Goal: Task Accomplishment & Management: Manage account settings

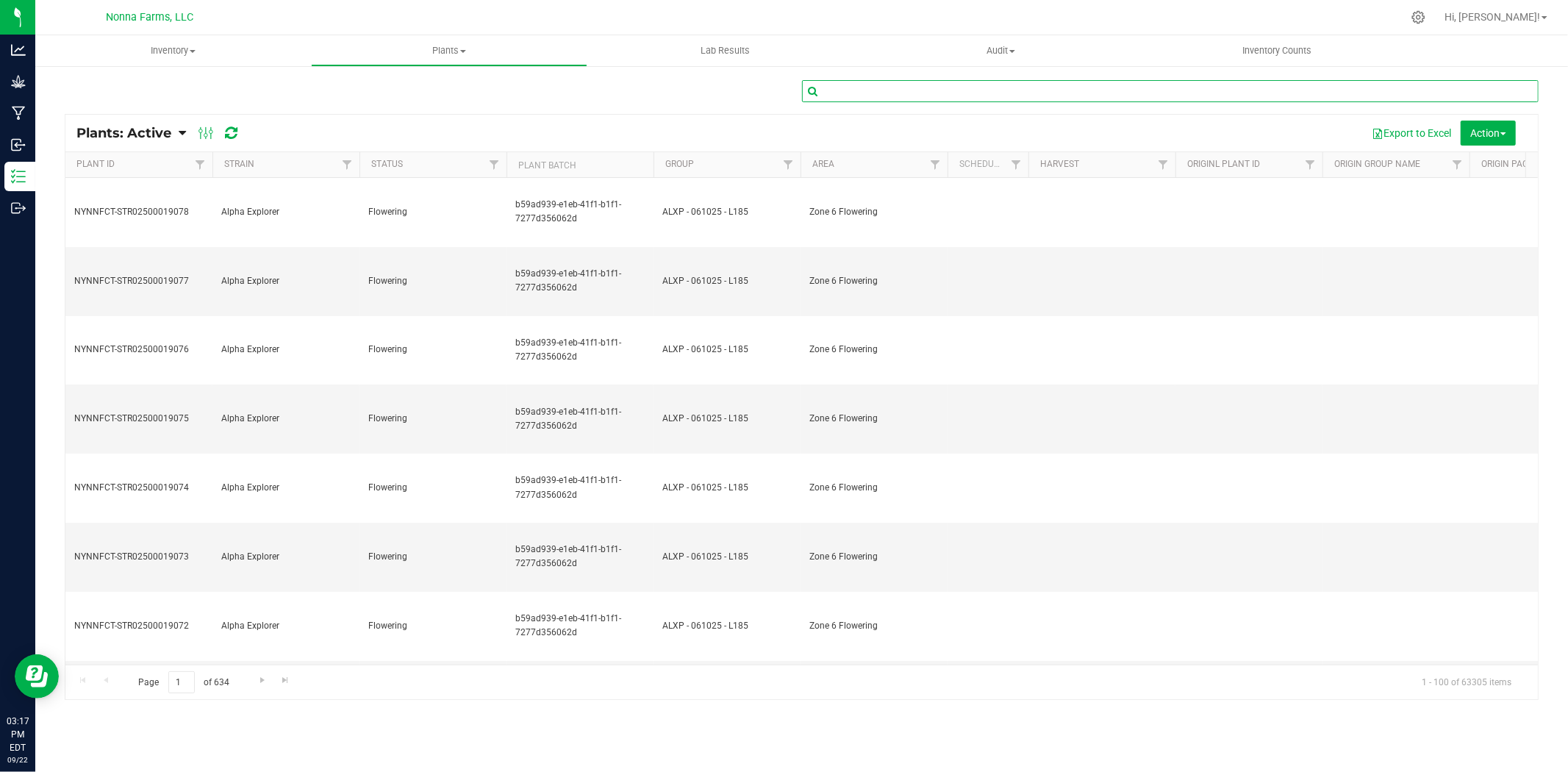
click at [959, 92] on input "text" at bounding box center [1171, 92] width 737 height 22
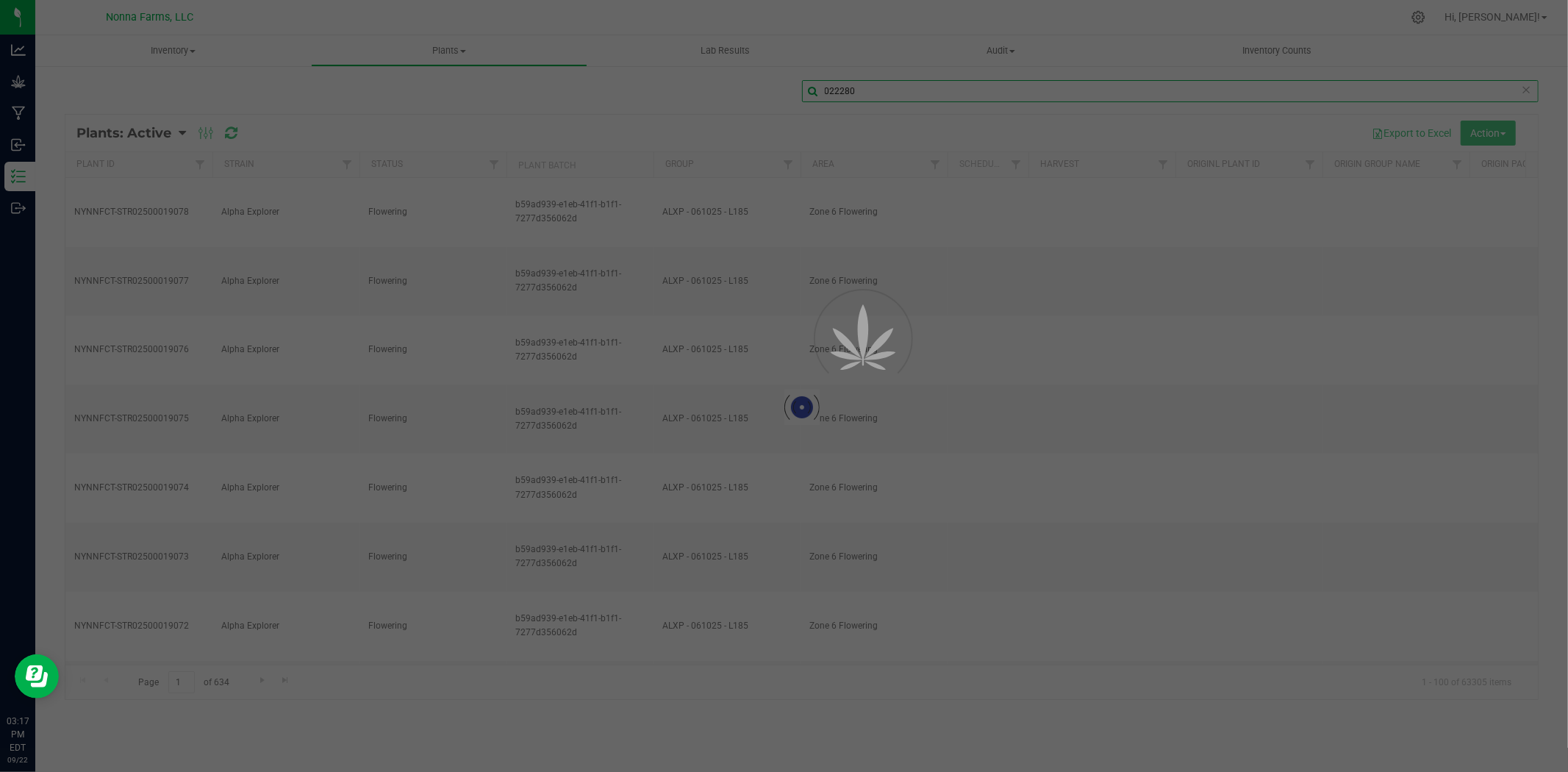
type input "022280"
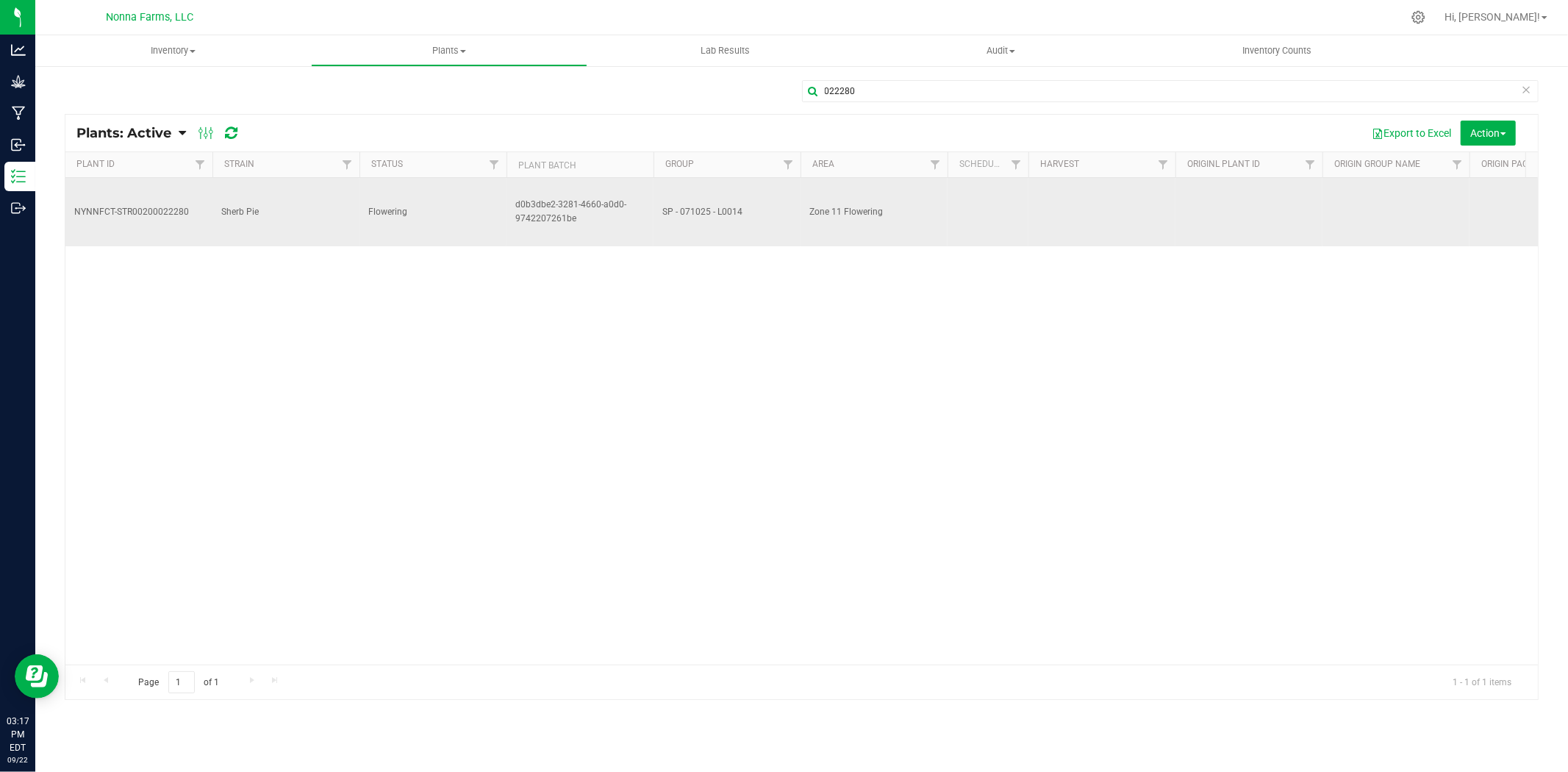
click at [575, 202] on span "d0b3dbe2-3281-4660-a0d0-9742207261be" at bounding box center [580, 212] width 129 height 28
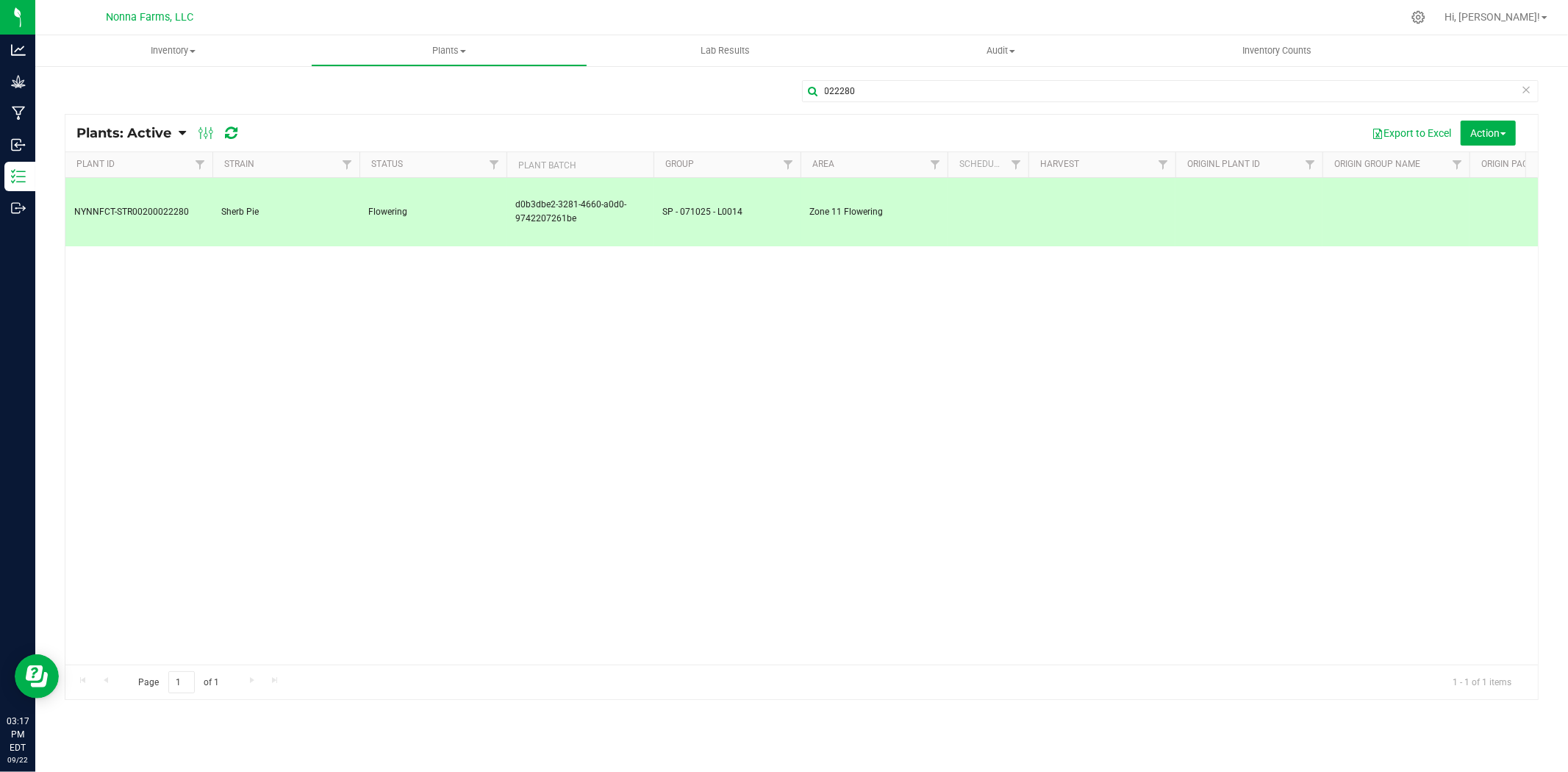
click at [575, 202] on span "d0b3dbe2-3281-4660-a0d0-9742207261be" at bounding box center [580, 212] width 129 height 28
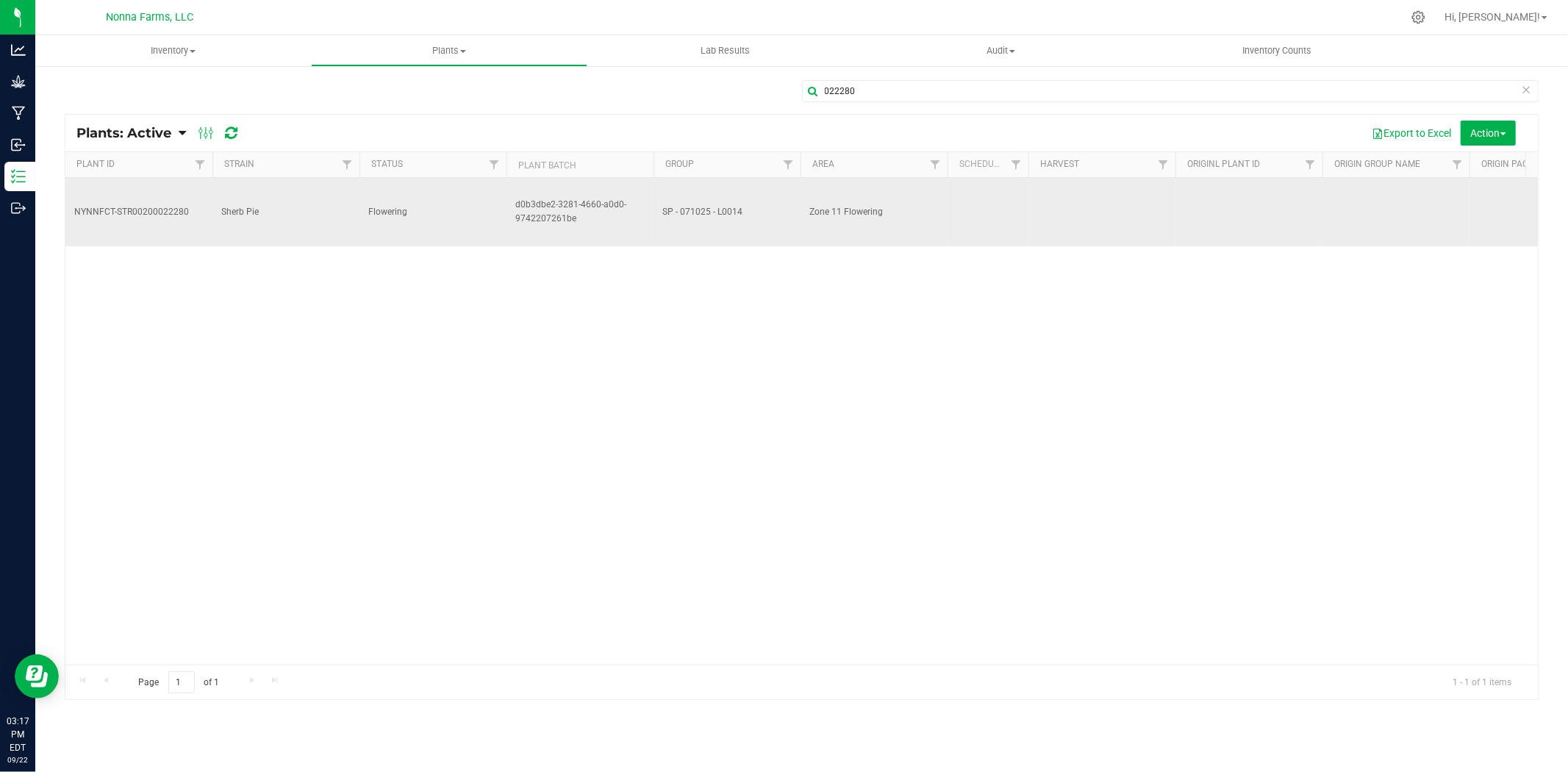
click at [667, 184] on td "SP - 071025 - L0014" at bounding box center [727, 212] width 147 height 69
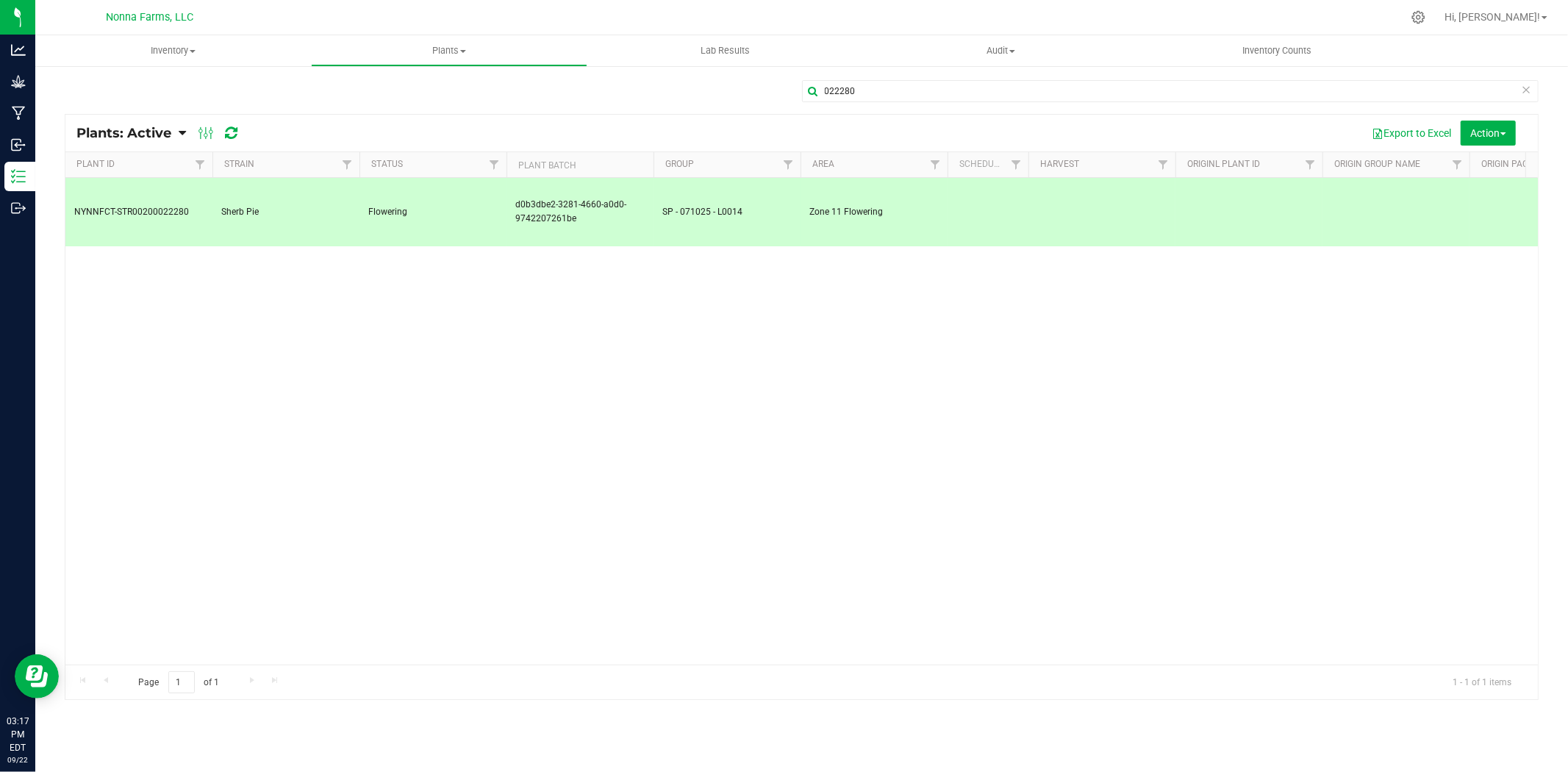
click at [654, 200] on td "SP - 071025 - L0014" at bounding box center [727, 212] width 147 height 69
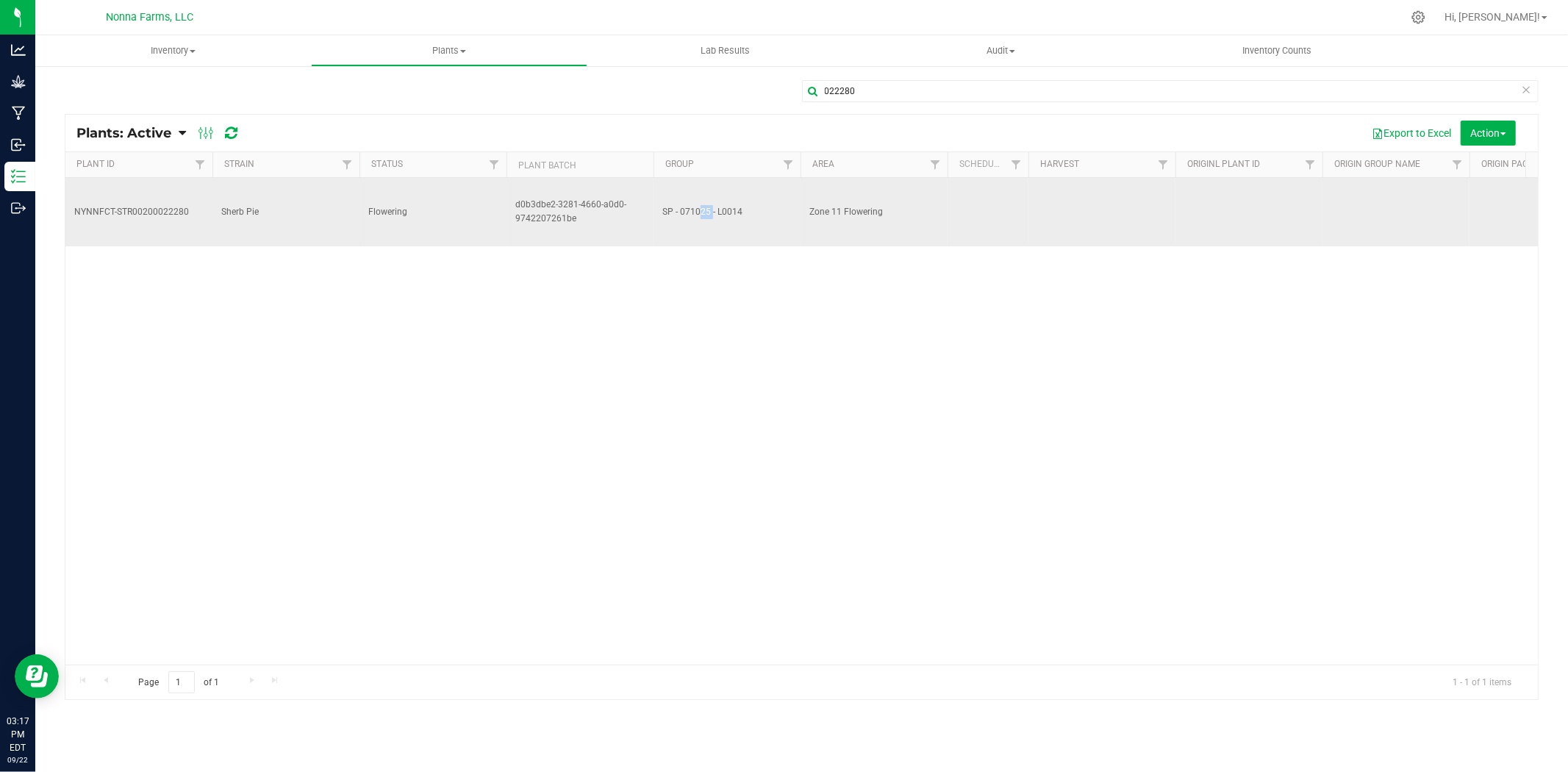
click at [654, 200] on td "SP - 071025 - L0014" at bounding box center [727, 212] width 147 height 69
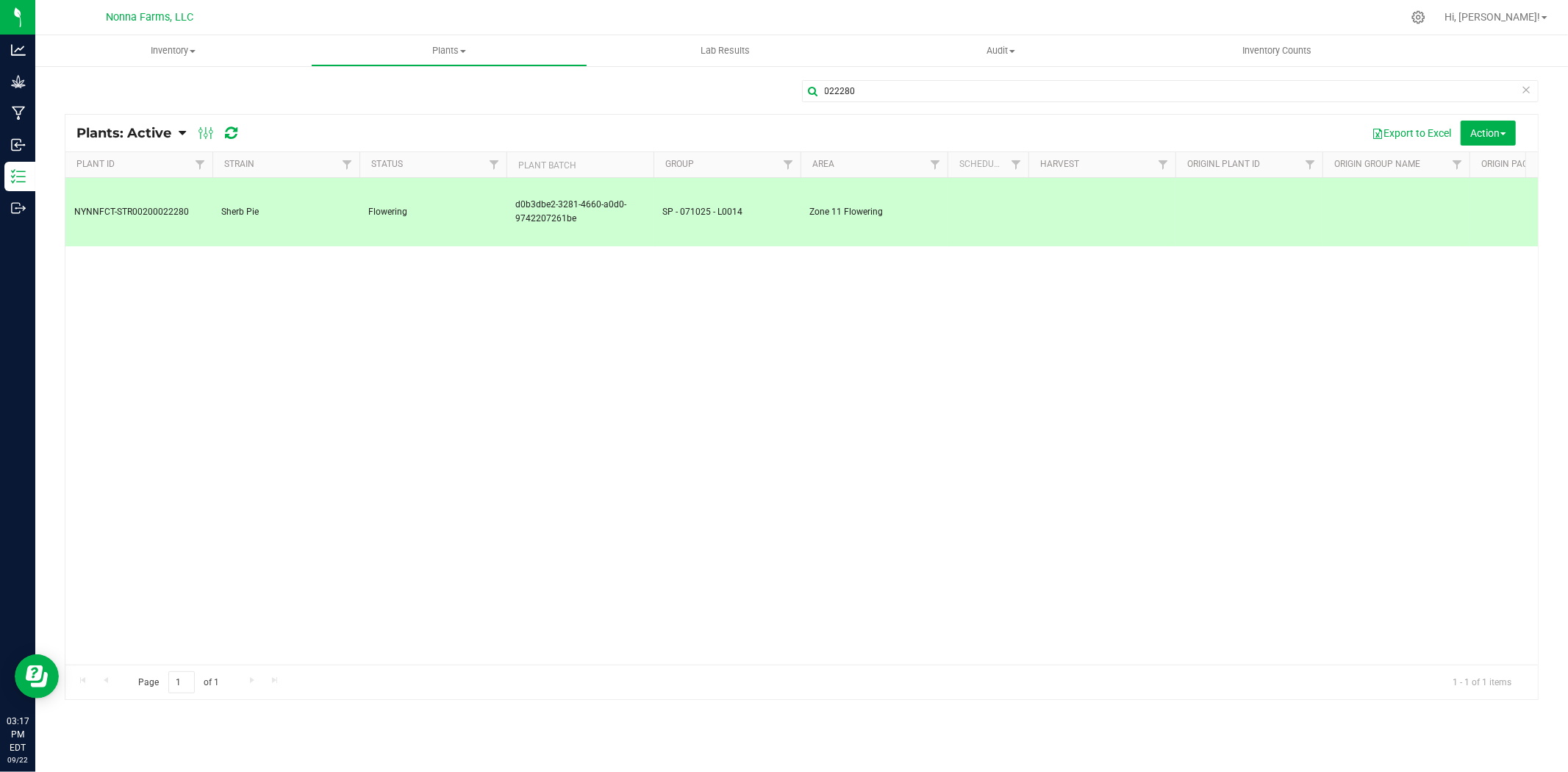
click at [501, 222] on div "NYNNFCT-STR00200022280 Sherb Pie Flowering d0b3dbe2-3281-4660-a0d0-9742207261be…" at bounding box center [802, 421] width 1473 height 487
click at [521, 201] on span "d0b3dbe2-3281-4660-a0d0-9742207261be" at bounding box center [580, 212] width 129 height 28
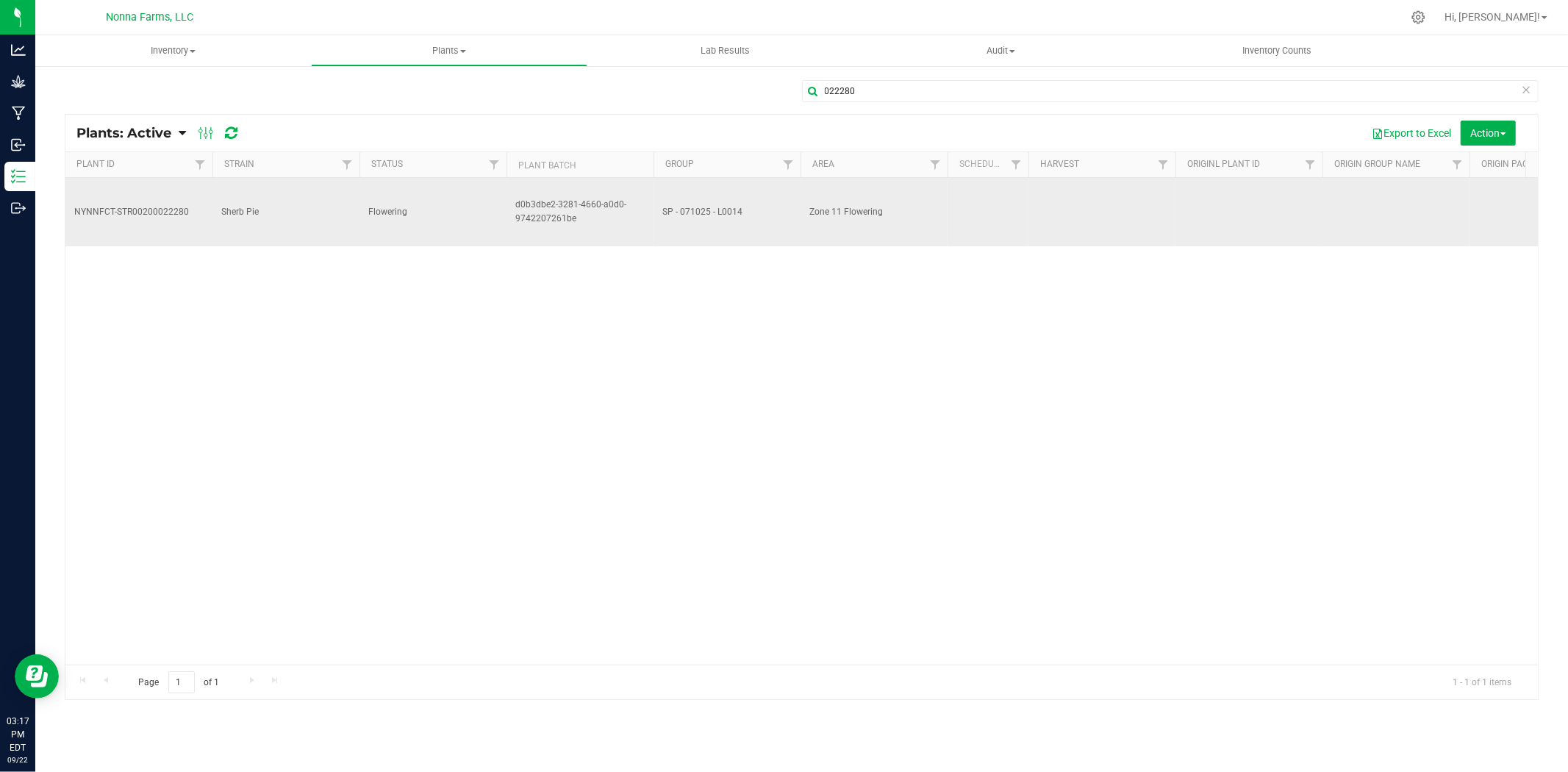
click at [565, 198] on span "d0b3dbe2-3281-4660-a0d0-9742207261be" at bounding box center [580, 212] width 129 height 28
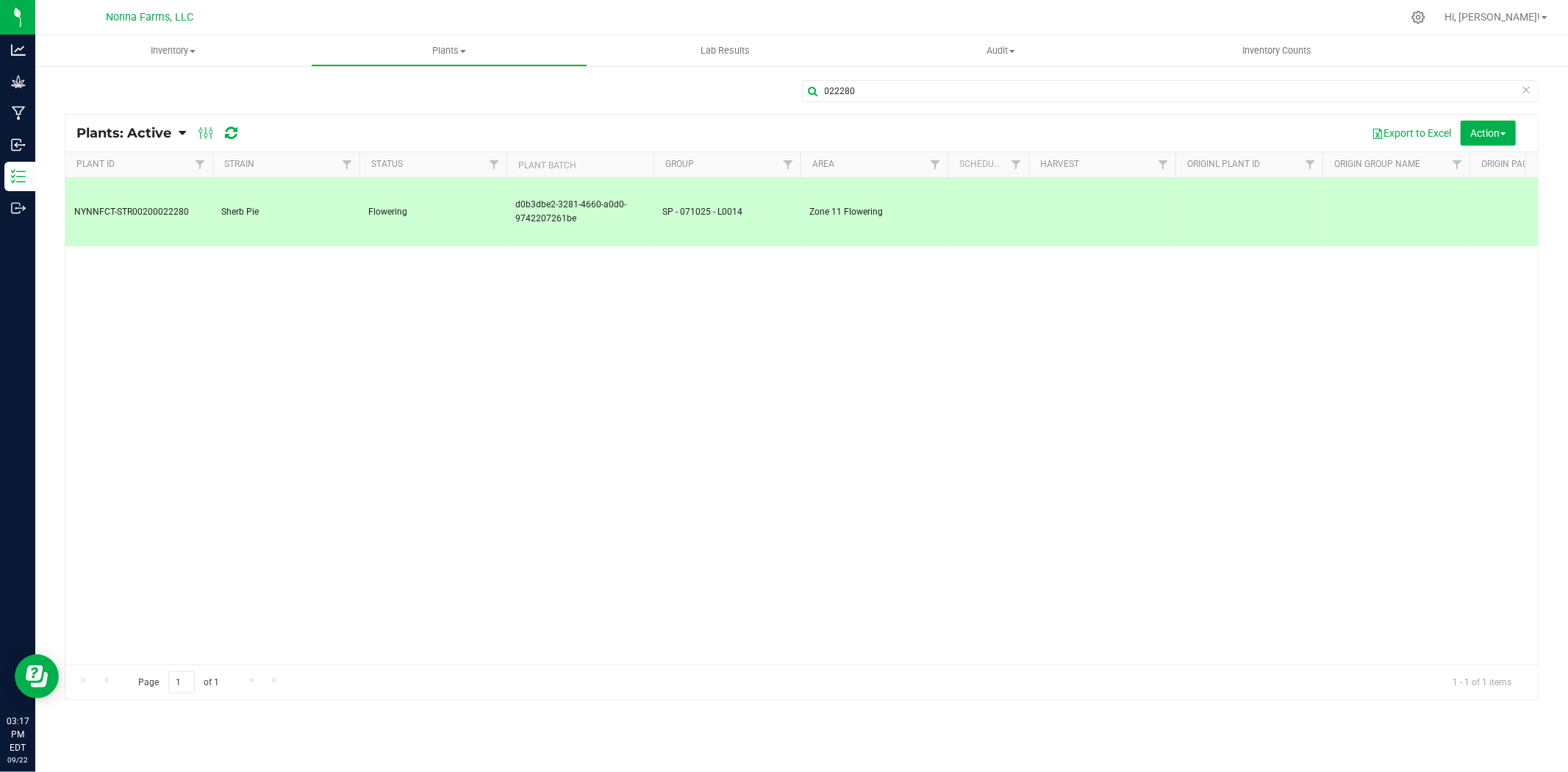
drag, startPoint x: 565, startPoint y: 195, endPoint x: 464, endPoint y: 257, distance: 118.5
click at [464, 256] on div "NYNNFCT-STR00200022280 Sherb Pie Flowering d0b3dbe2-3281-4660-a0d0-9742207261be…" at bounding box center [802, 421] width 1473 height 487
drag, startPoint x: 72, startPoint y: 199, endPoint x: 187, endPoint y: 197, distance: 115.0
click at [187, 197] on td "NYNNFCT-STR00200022280" at bounding box center [139, 212] width 147 height 69
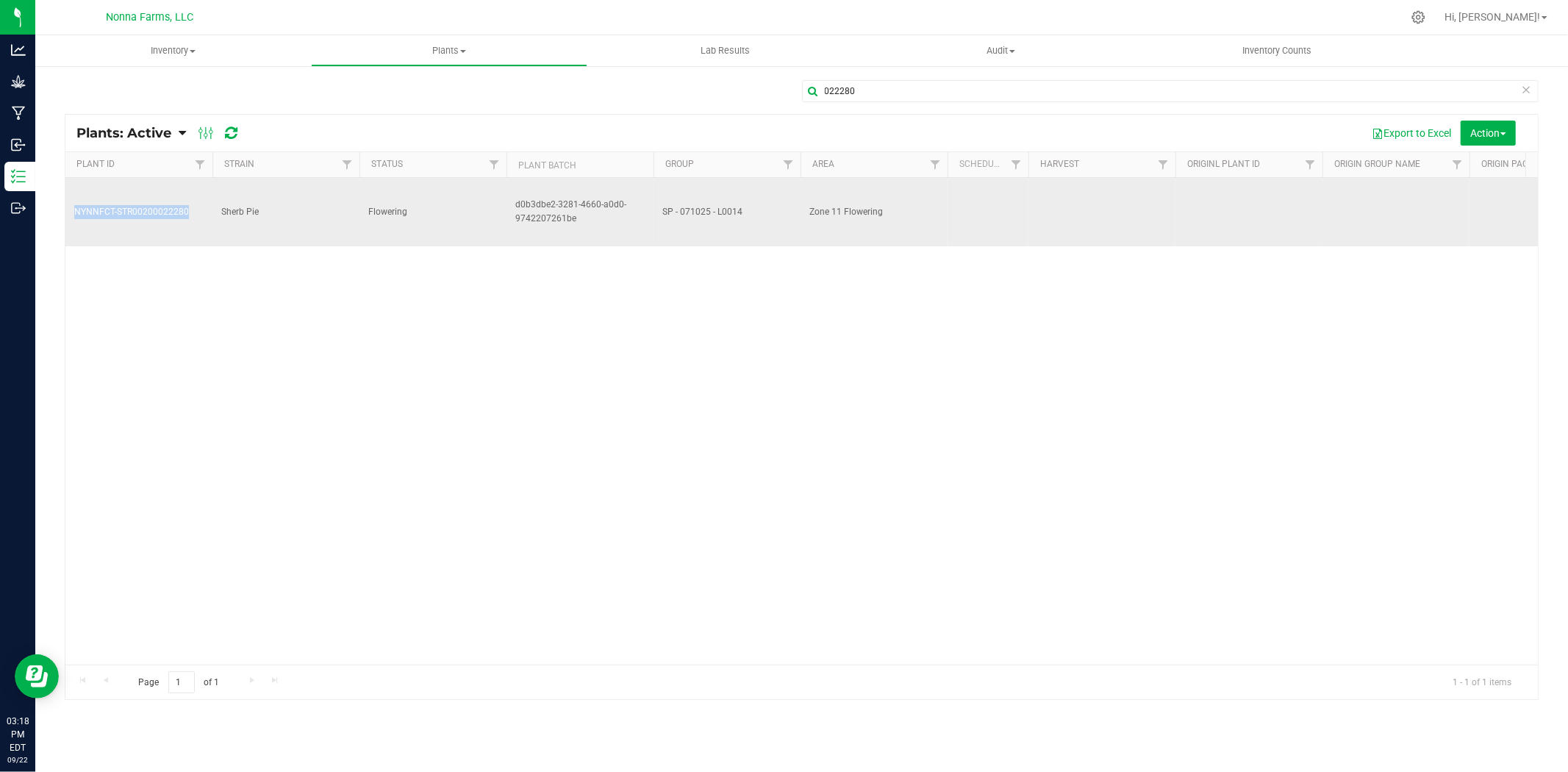
copy span "NYNNFCT-STR00200022280"
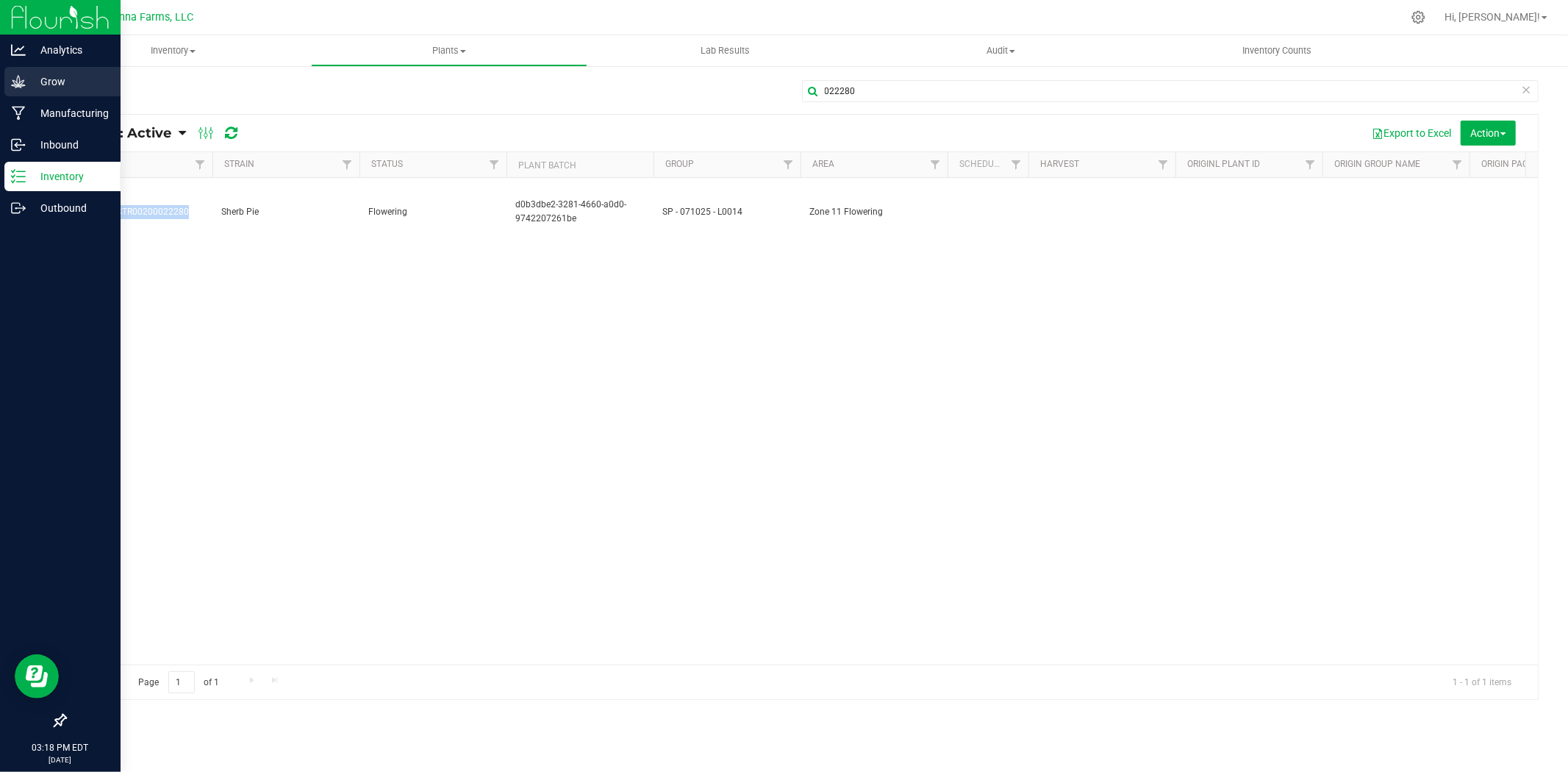
click at [57, 76] on p "Grow" at bounding box center [69, 82] width 88 height 18
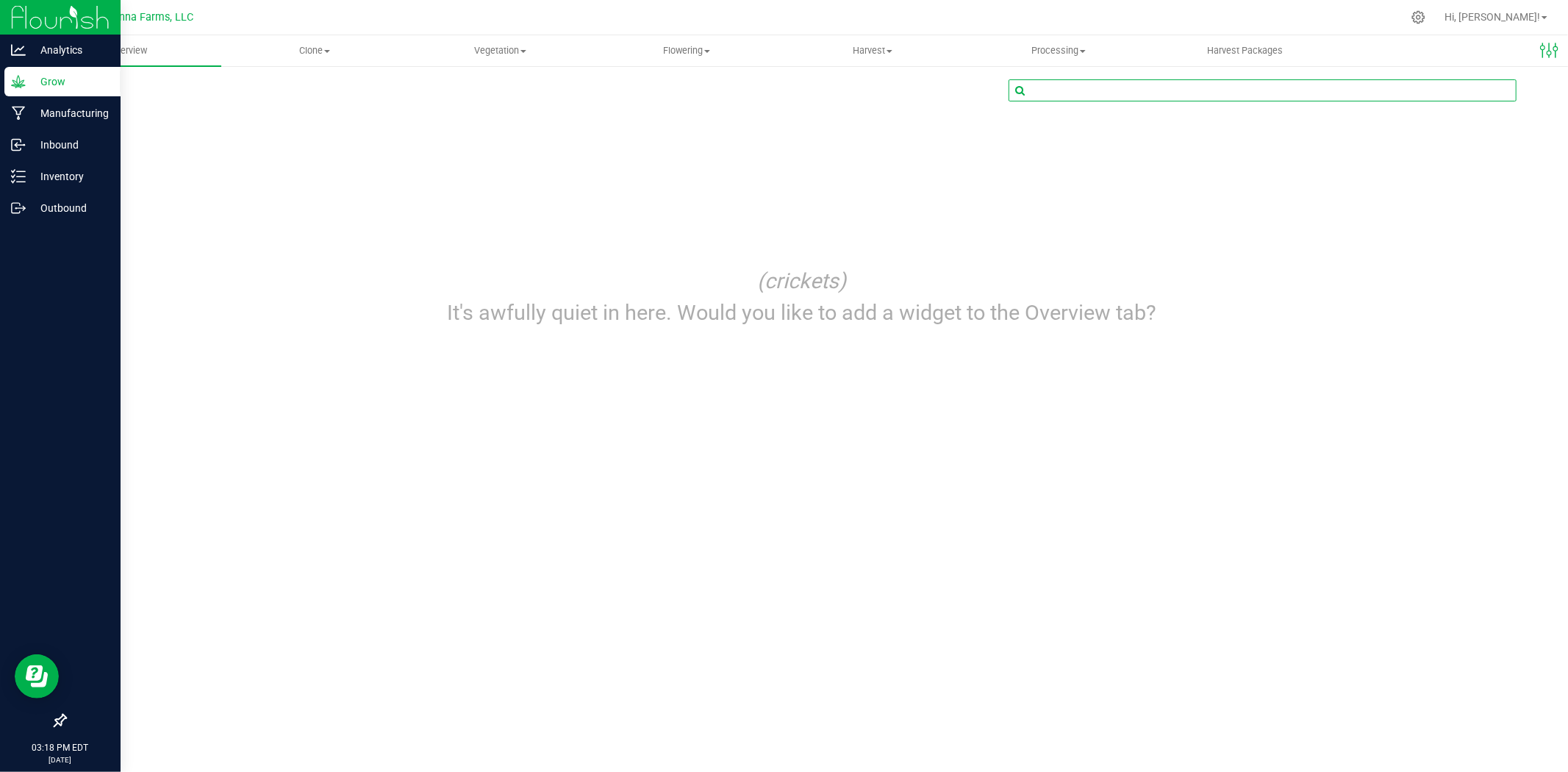
click at [1138, 91] on input "text" at bounding box center [1263, 91] width 507 height 21
paste input "NYNNFCT-STR00200022280"
type input "NYNNFCT-STR00200022280"
click at [1167, 83] on input "NYNNFCT-STR00200022280" at bounding box center [1263, 91] width 507 height 21
click at [693, 53] on span "Flowering" at bounding box center [686, 51] width 185 height 13
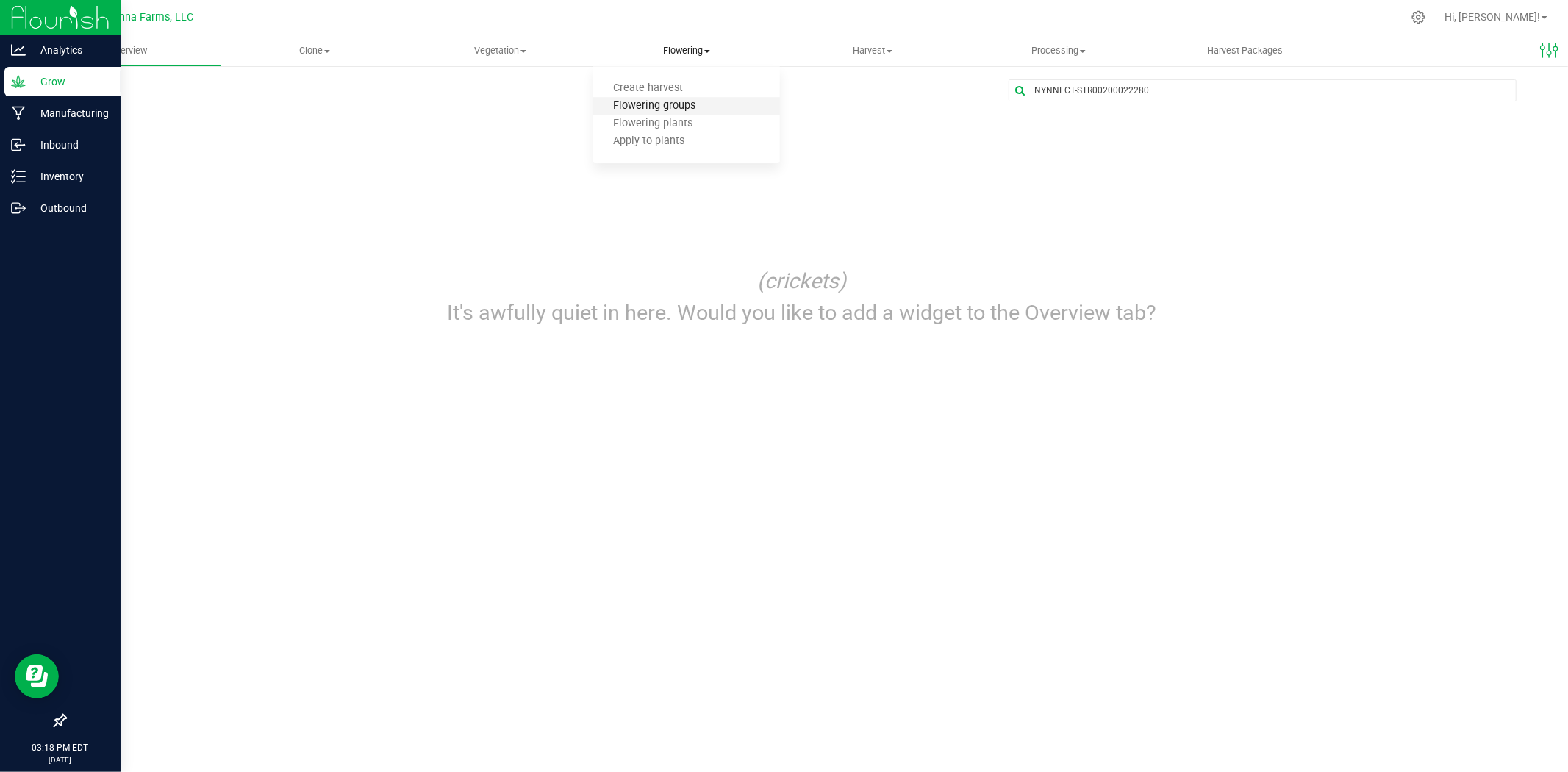
click at [659, 103] on span "Flowering groups" at bounding box center [654, 106] width 122 height 13
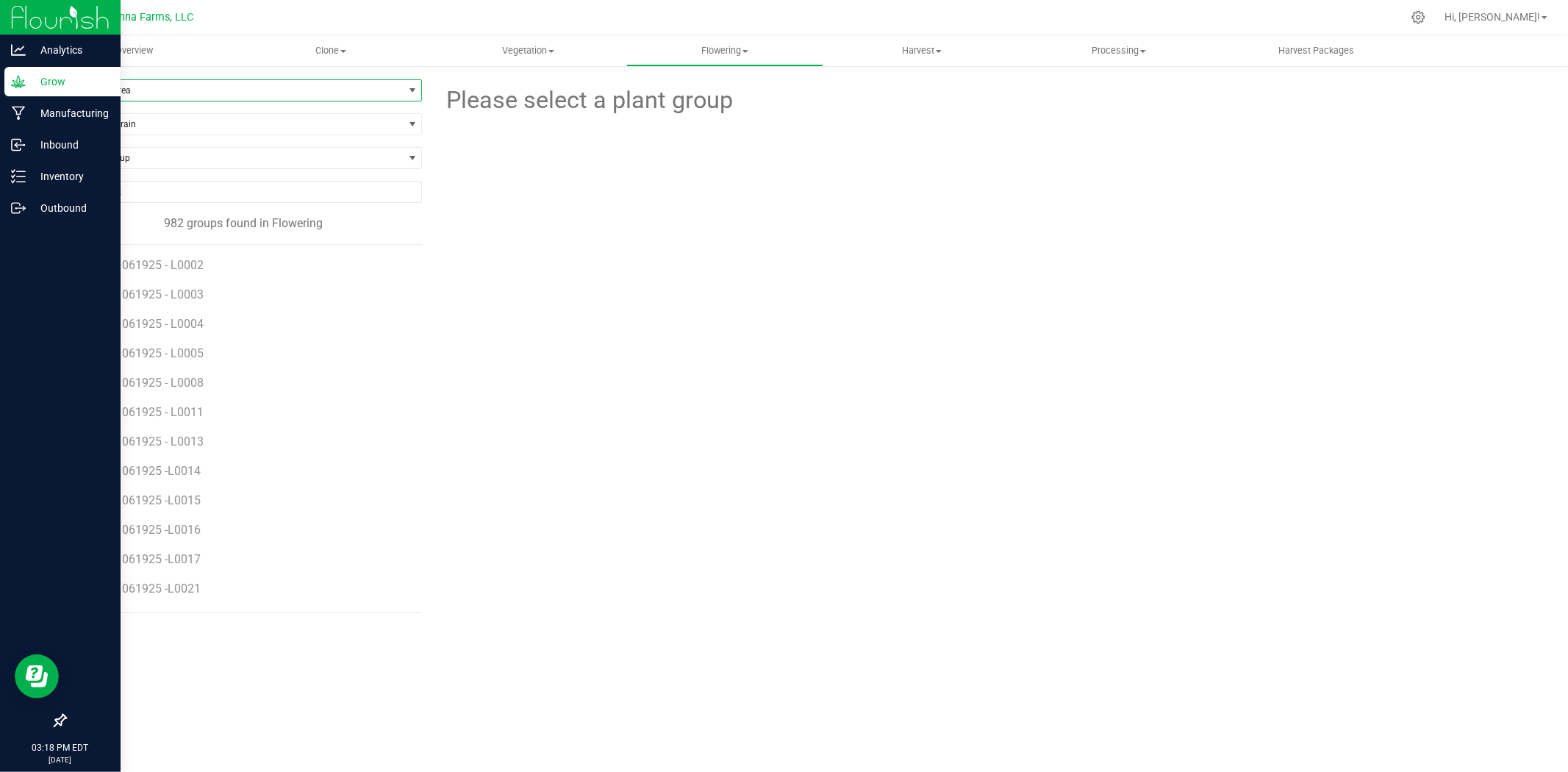
click at [150, 86] on span "Filter by Area" at bounding box center [234, 91] width 338 height 21
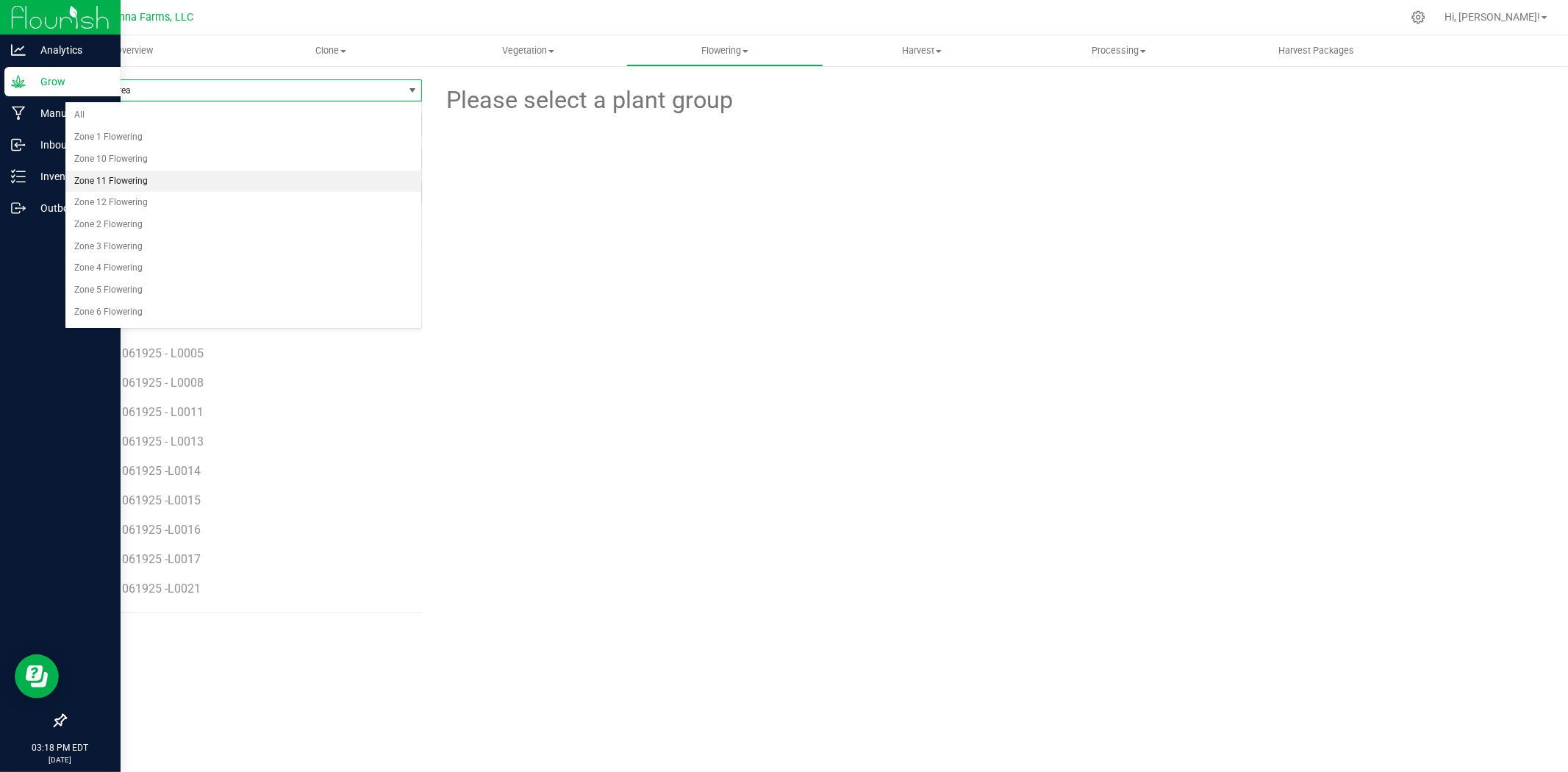
click at [140, 181] on li "Zone 11 Flowering" at bounding box center [244, 182] width 356 height 22
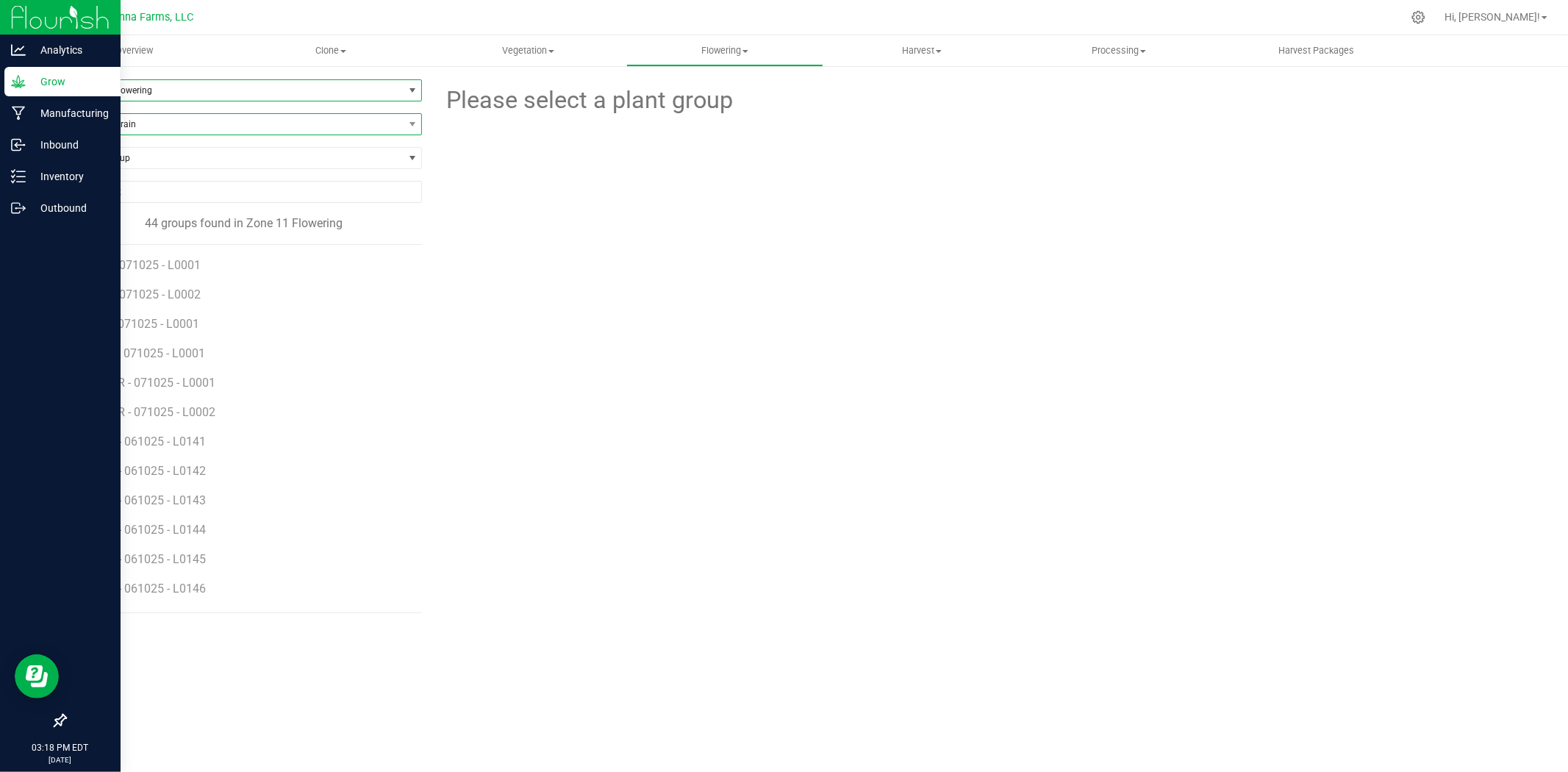
click at [141, 127] on span "Filter by Strain" at bounding box center [234, 124] width 338 height 21
click at [106, 245] on li "Sherb Pie" at bounding box center [244, 250] width 356 height 21
click at [163, 471] on span "SP - 071025 - L0008" at bounding box center [147, 471] width 108 height 14
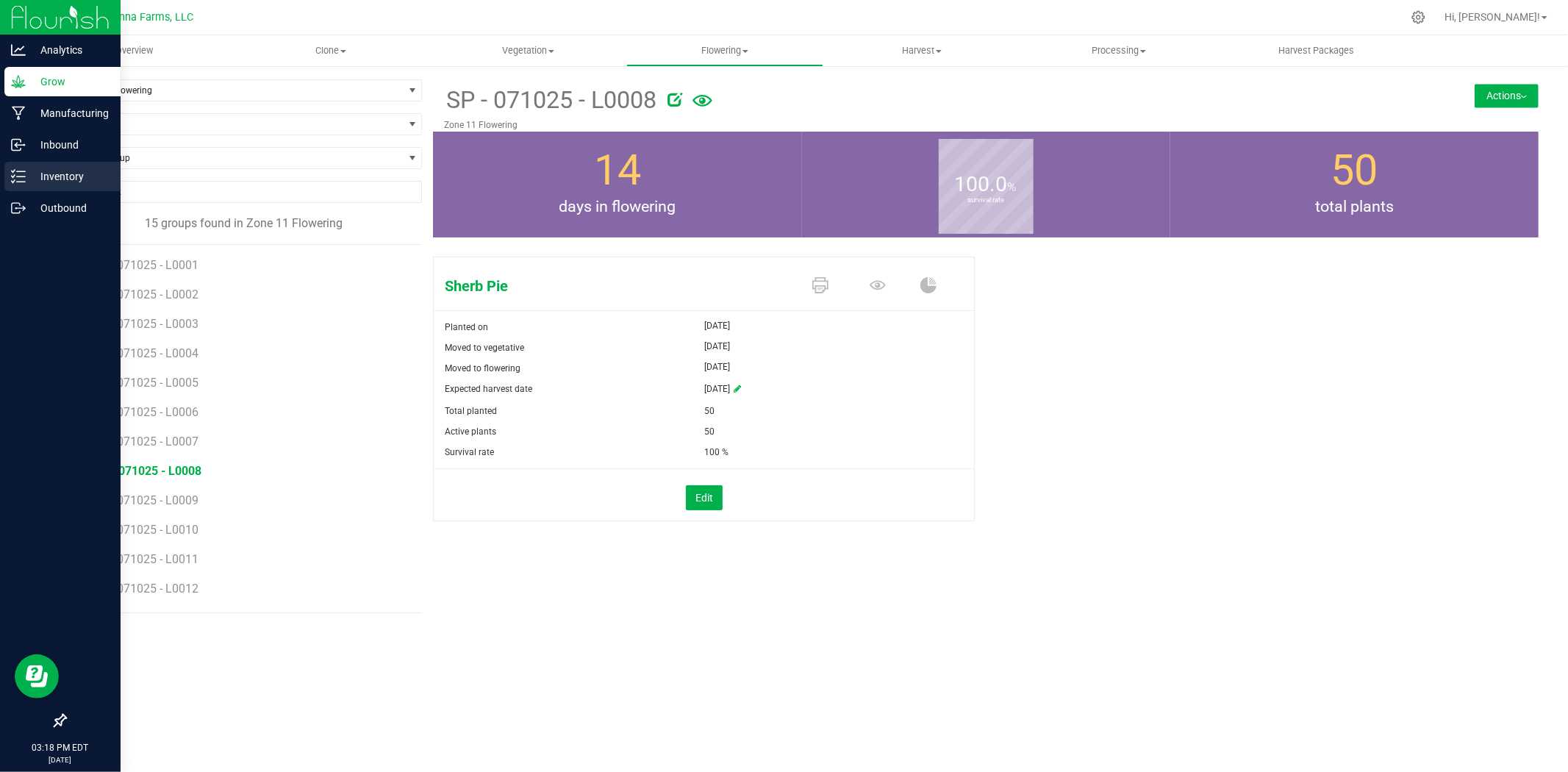
click at [50, 173] on p "Inventory" at bounding box center [69, 177] width 88 height 18
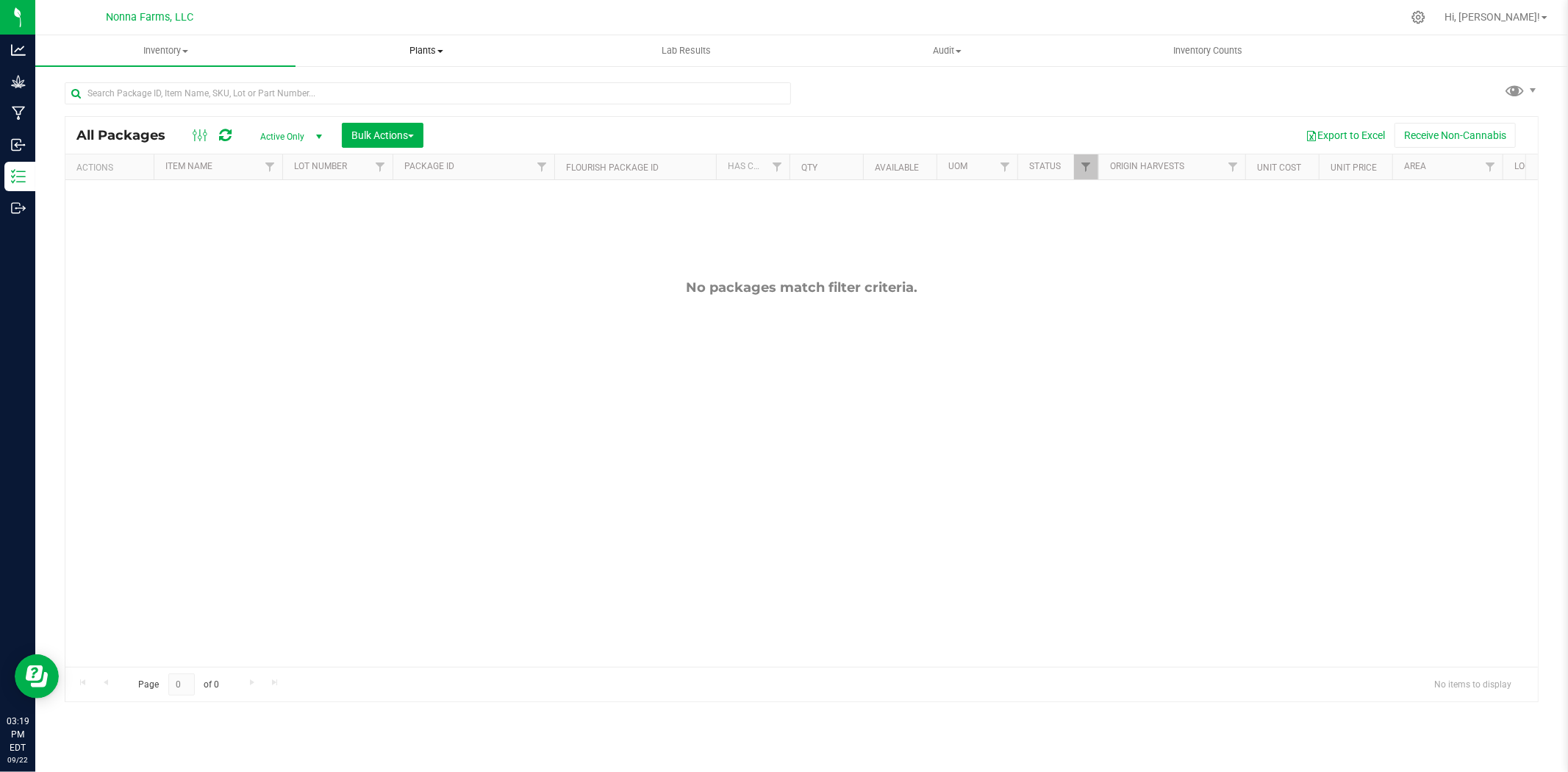
click at [431, 44] on span "Plants" at bounding box center [425, 51] width 259 height 13
click at [319, 83] on span "All plants" at bounding box center [338, 88] width 84 height 13
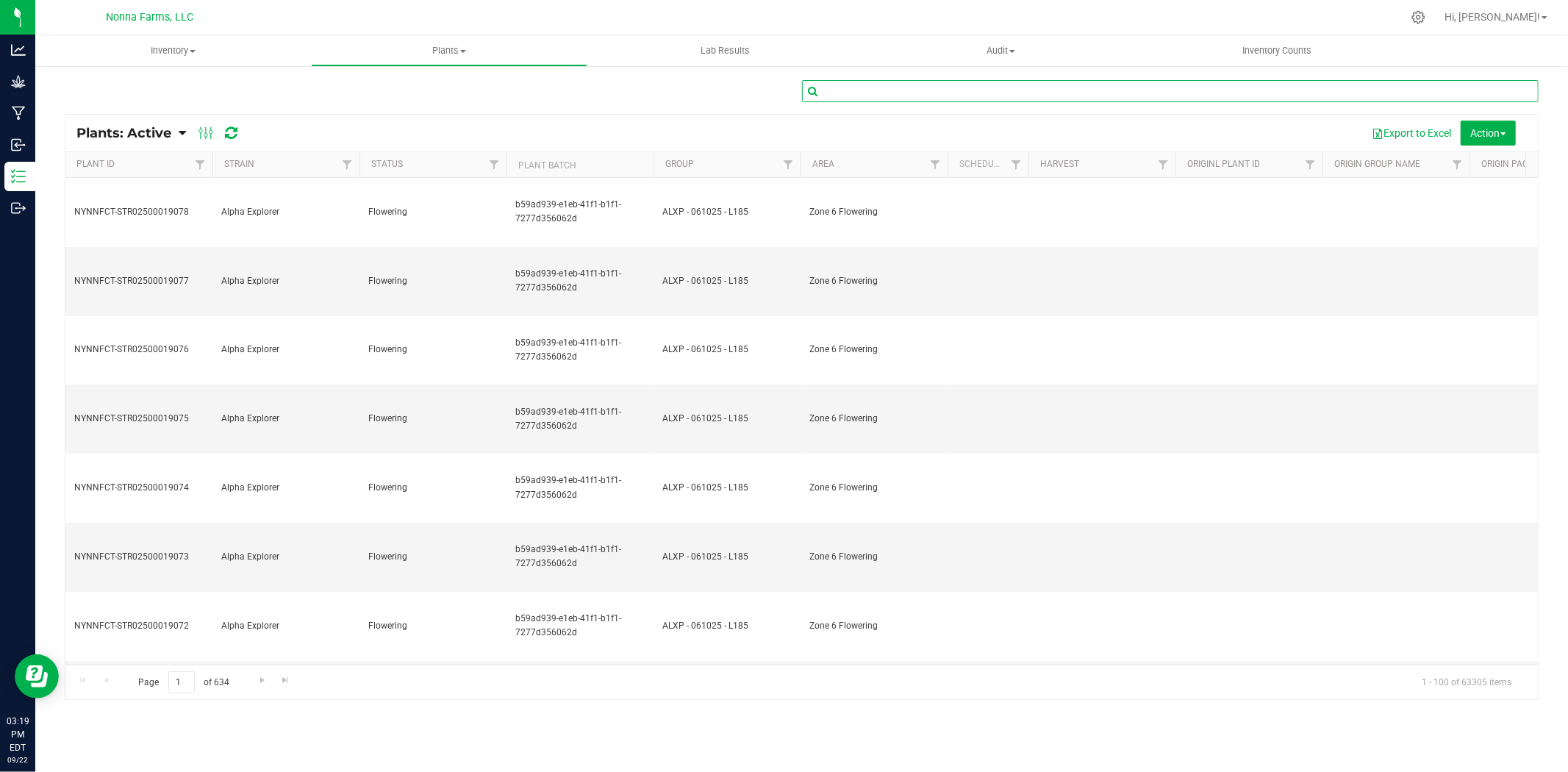
click at [857, 91] on input "text" at bounding box center [1171, 92] width 737 height 22
paste input "NYNNFCT-STR00200022280"
type input "NYNNFCT-STR00200022280"
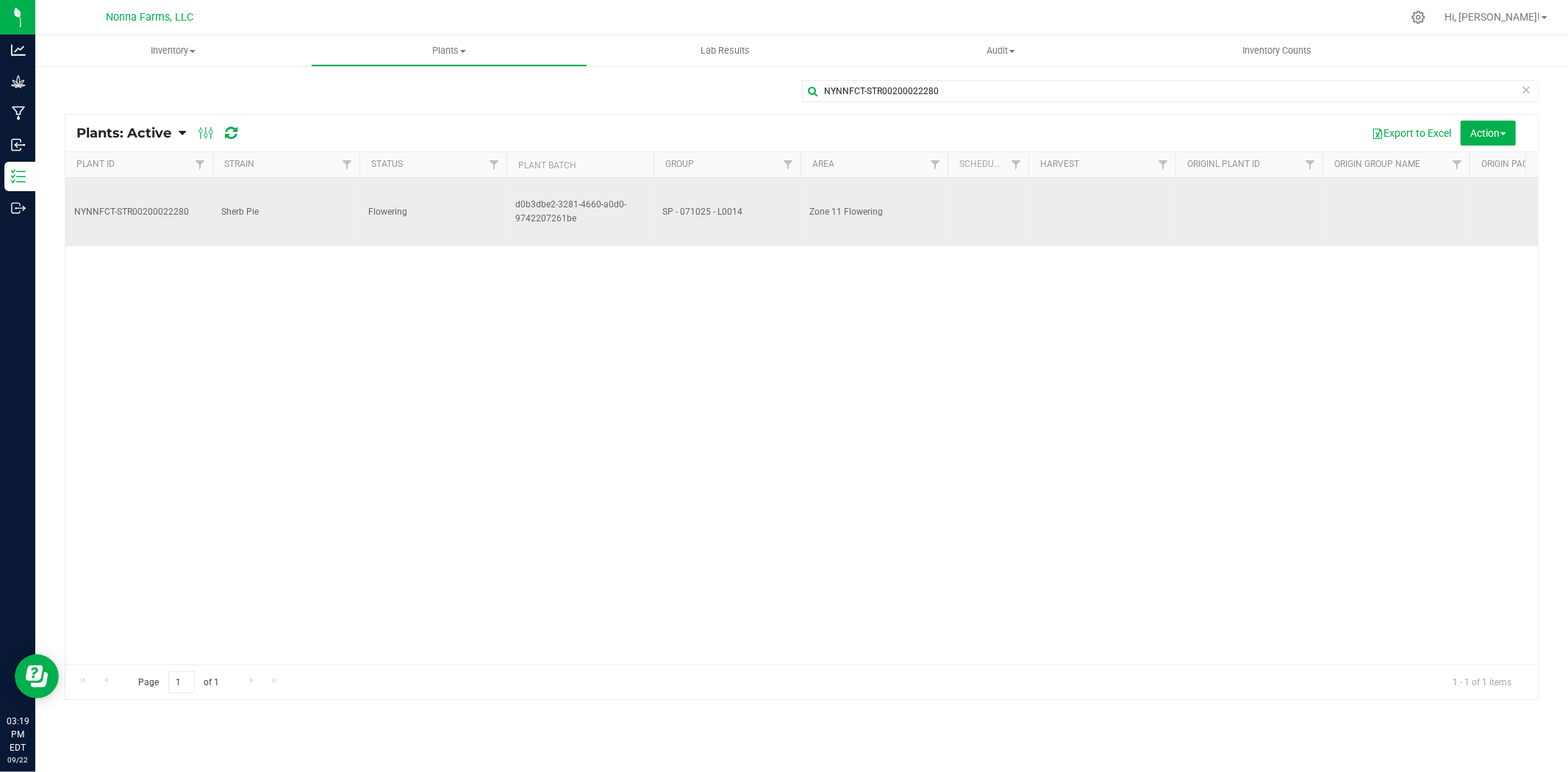
click at [483, 205] on span "Flowering" at bounding box center [433, 212] width 129 height 14
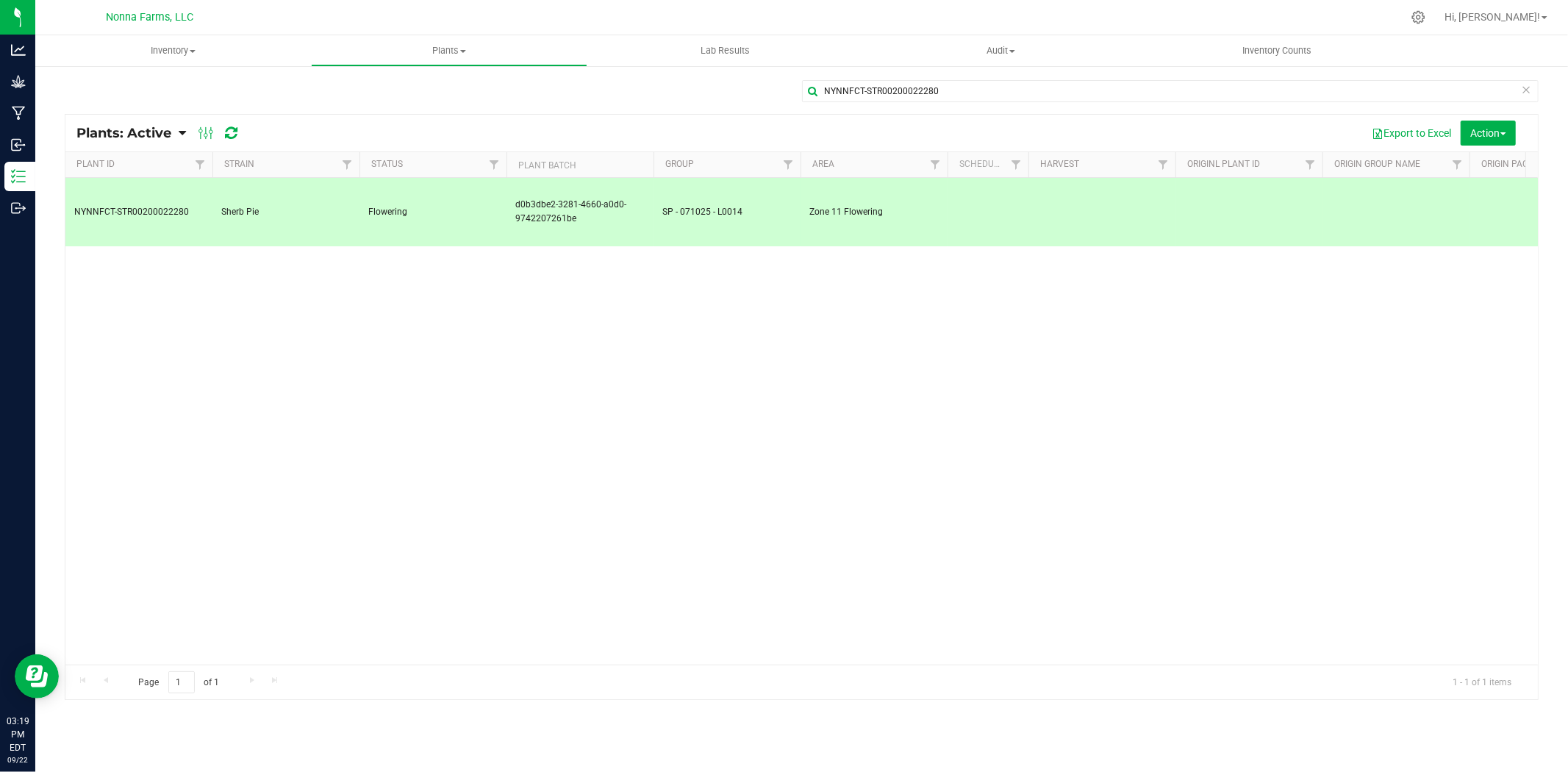
click at [483, 205] on span "Flowering" at bounding box center [433, 212] width 129 height 14
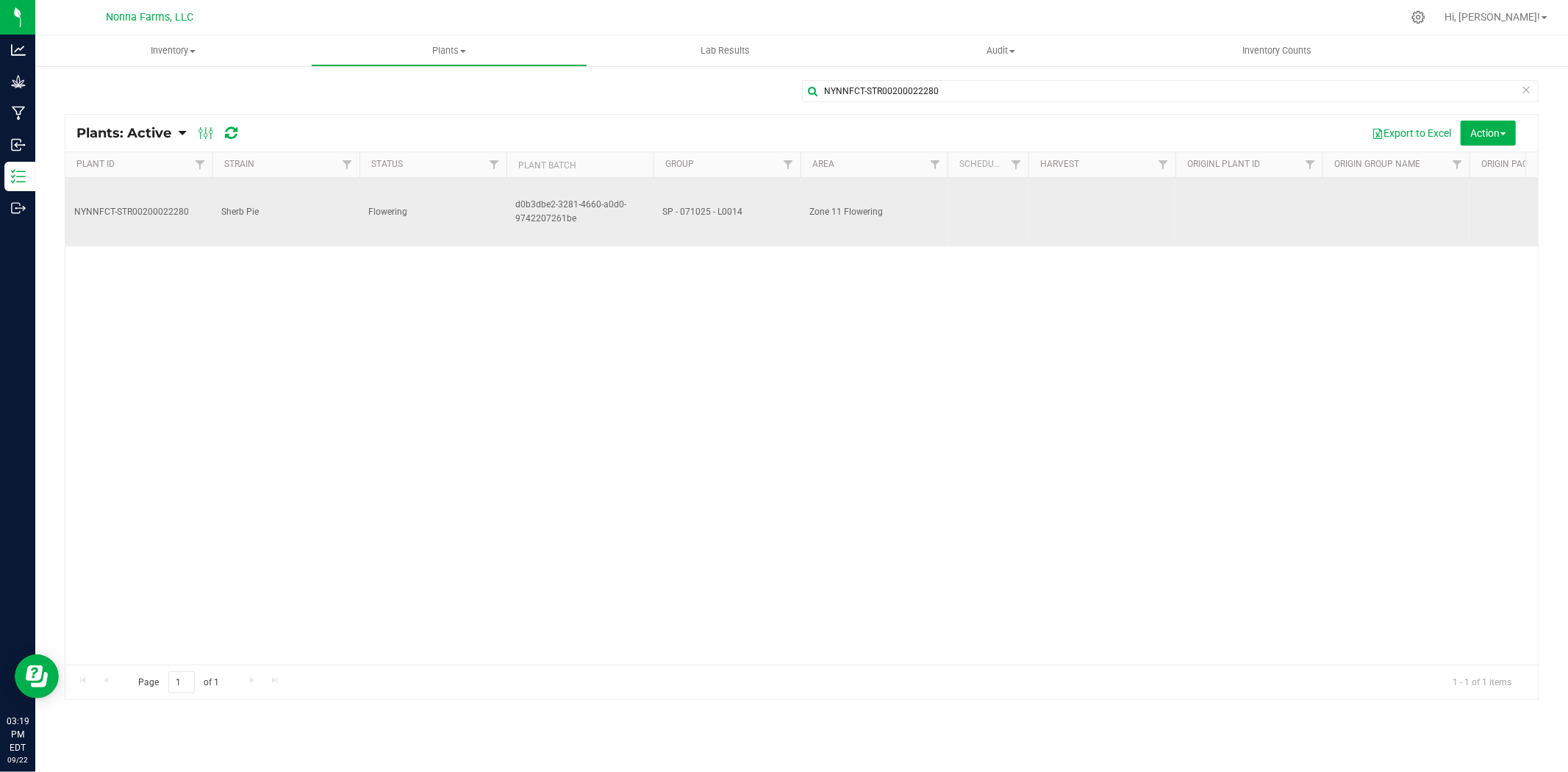
click at [594, 198] on span "d0b3dbe2-3281-4660-a0d0-9742207261be" at bounding box center [580, 212] width 129 height 28
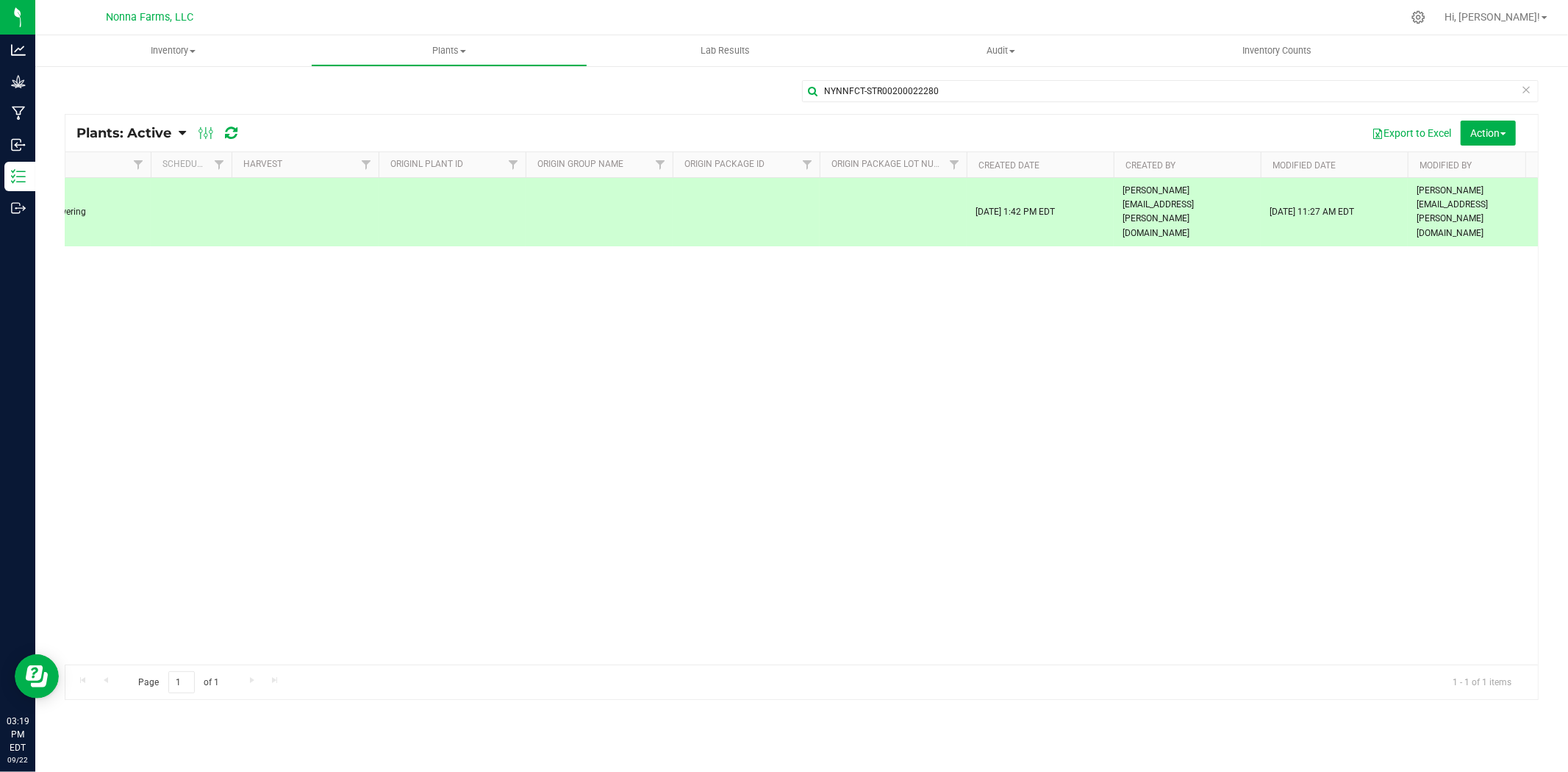
scroll to position [0, 826]
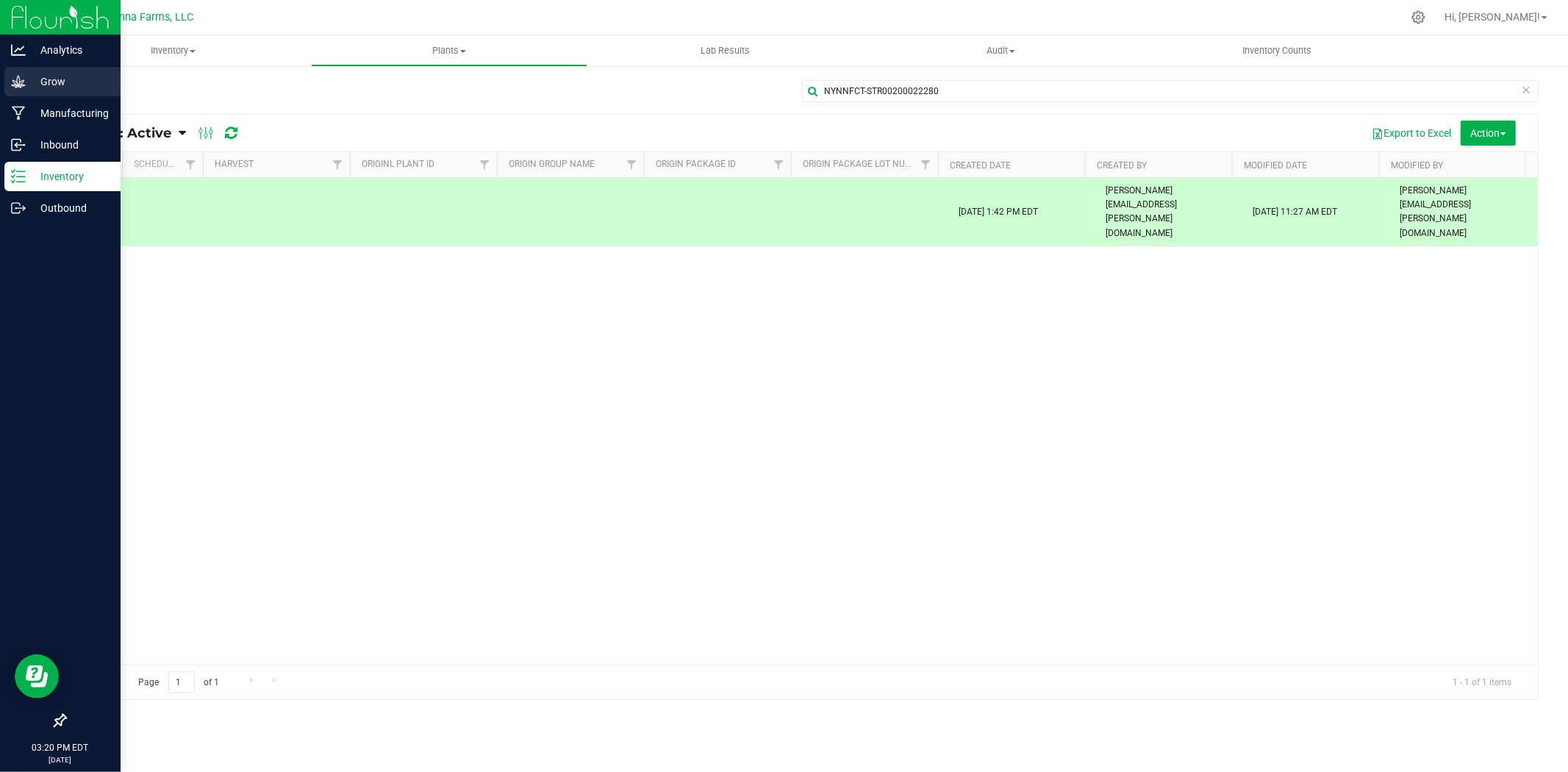
click at [37, 80] on p "Grow" at bounding box center [69, 82] width 88 height 18
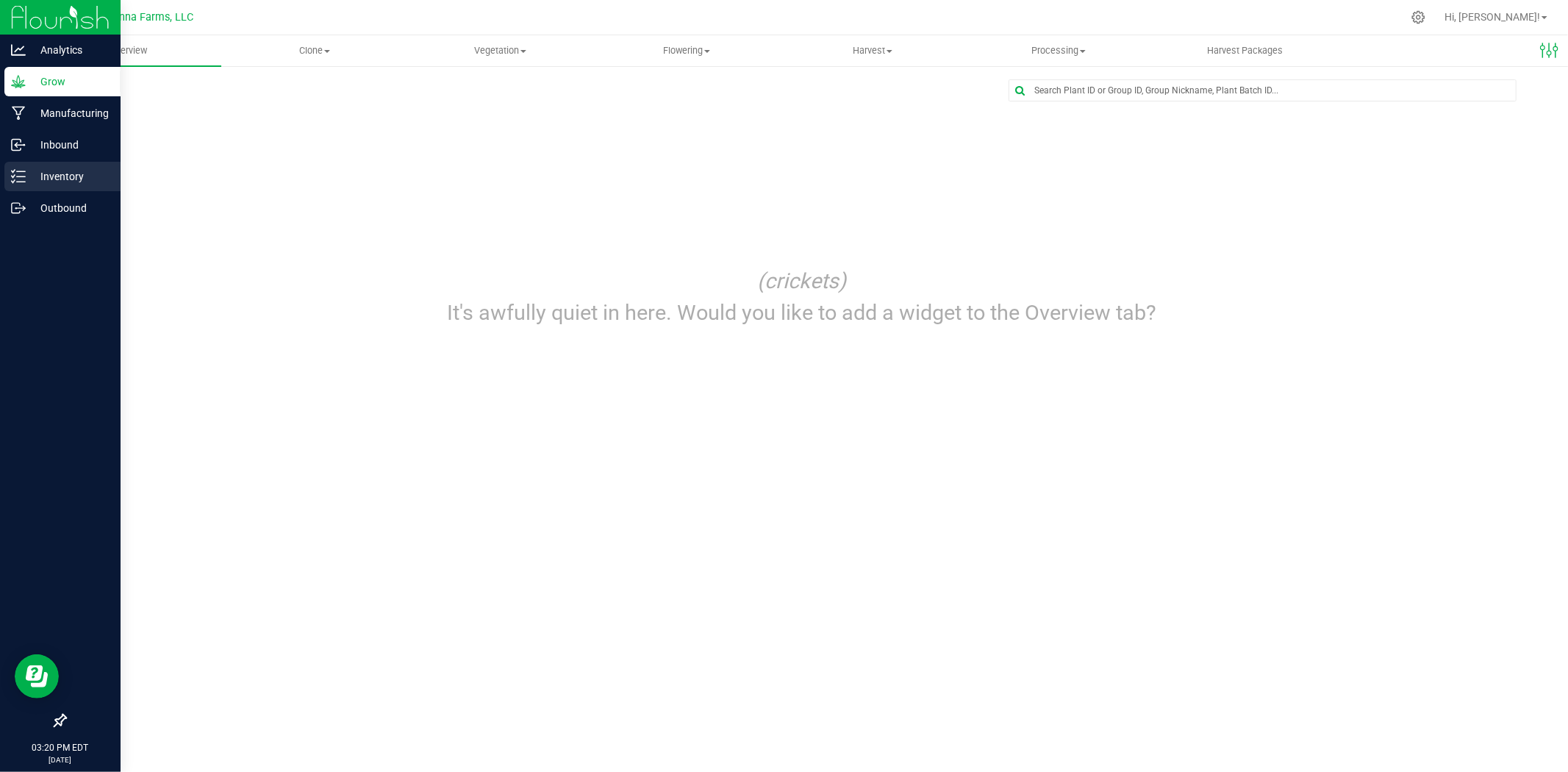
click at [45, 175] on p "Inventory" at bounding box center [69, 177] width 88 height 18
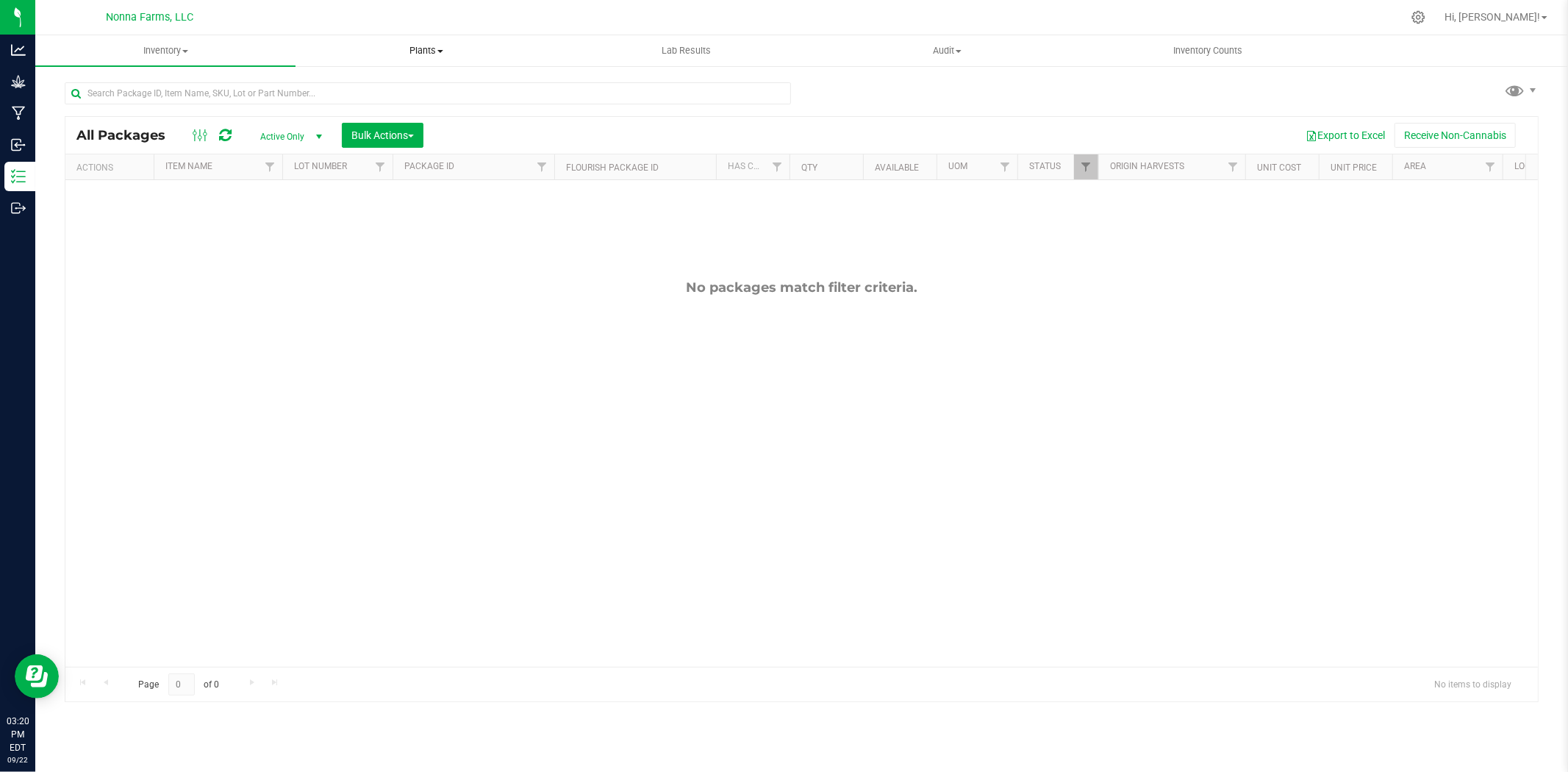
click at [429, 50] on span "Plants" at bounding box center [425, 51] width 259 height 13
click at [324, 84] on span "All plants" at bounding box center [338, 88] width 84 height 13
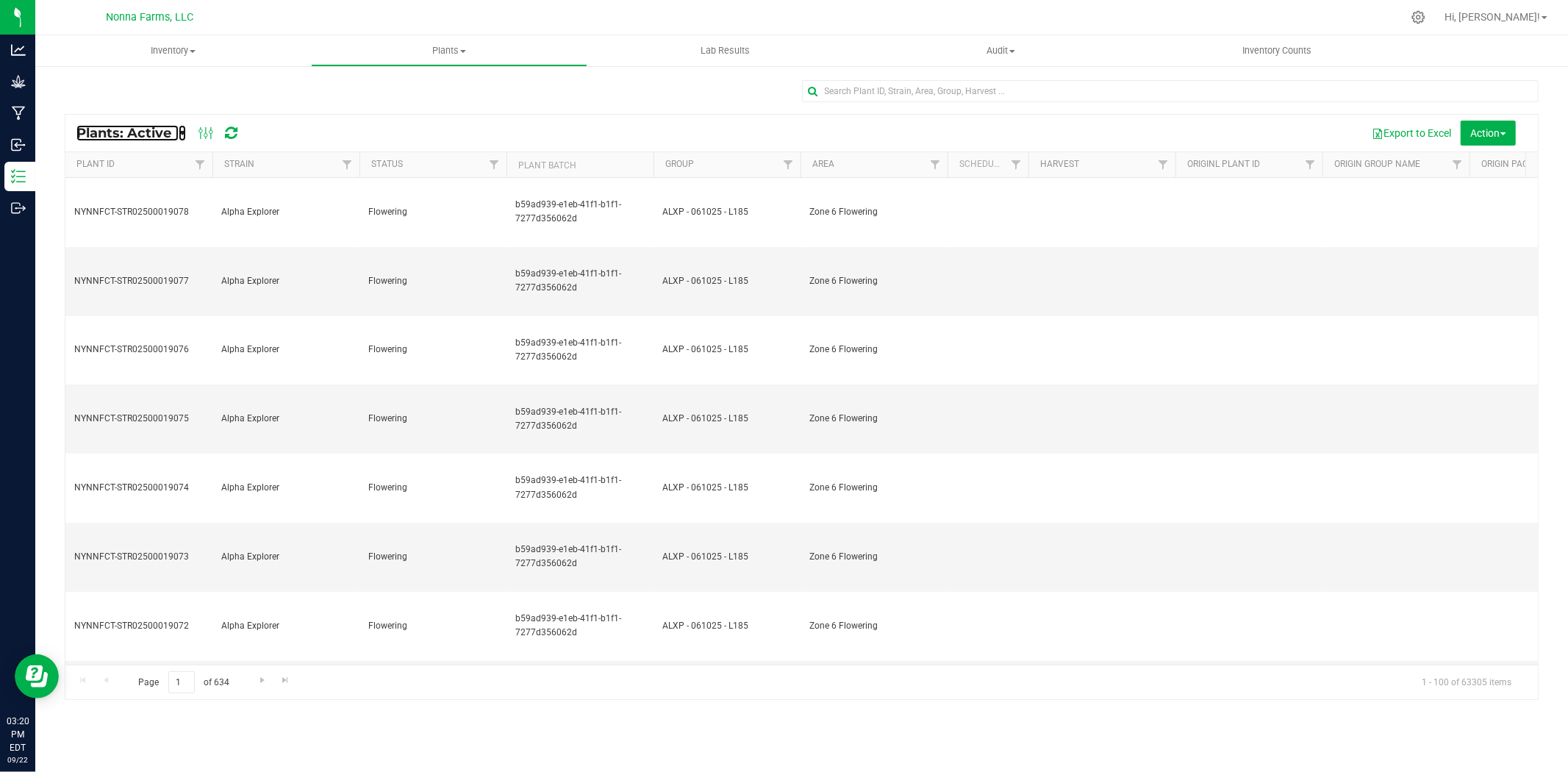
click at [178, 131] on link "Plants: Active" at bounding box center [128, 133] width 102 height 16
click at [138, 225] on span "Plants: Dead" at bounding box center [117, 222] width 61 height 13
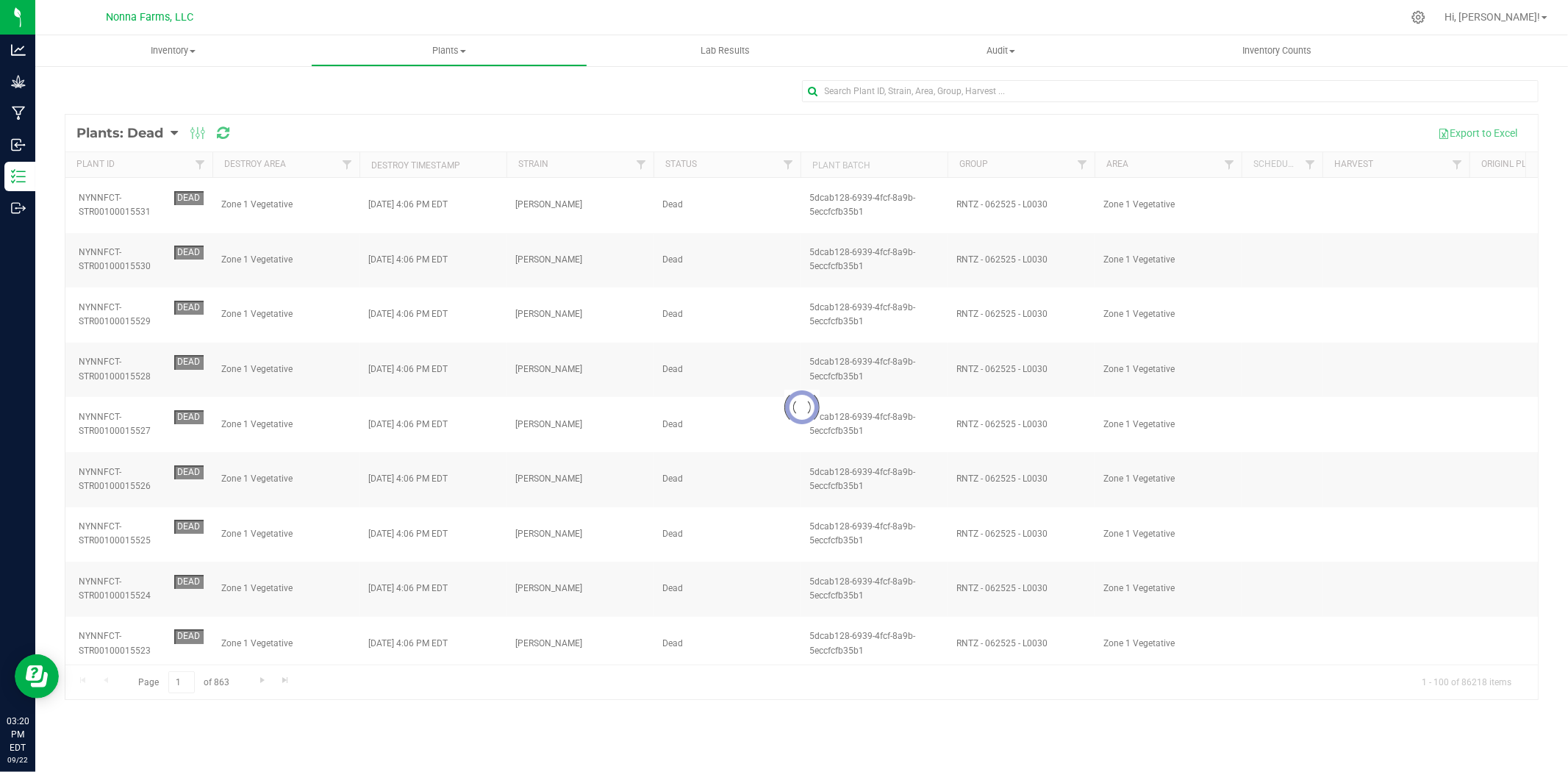
click at [173, 133] on div at bounding box center [802, 406] width 1473 height 584
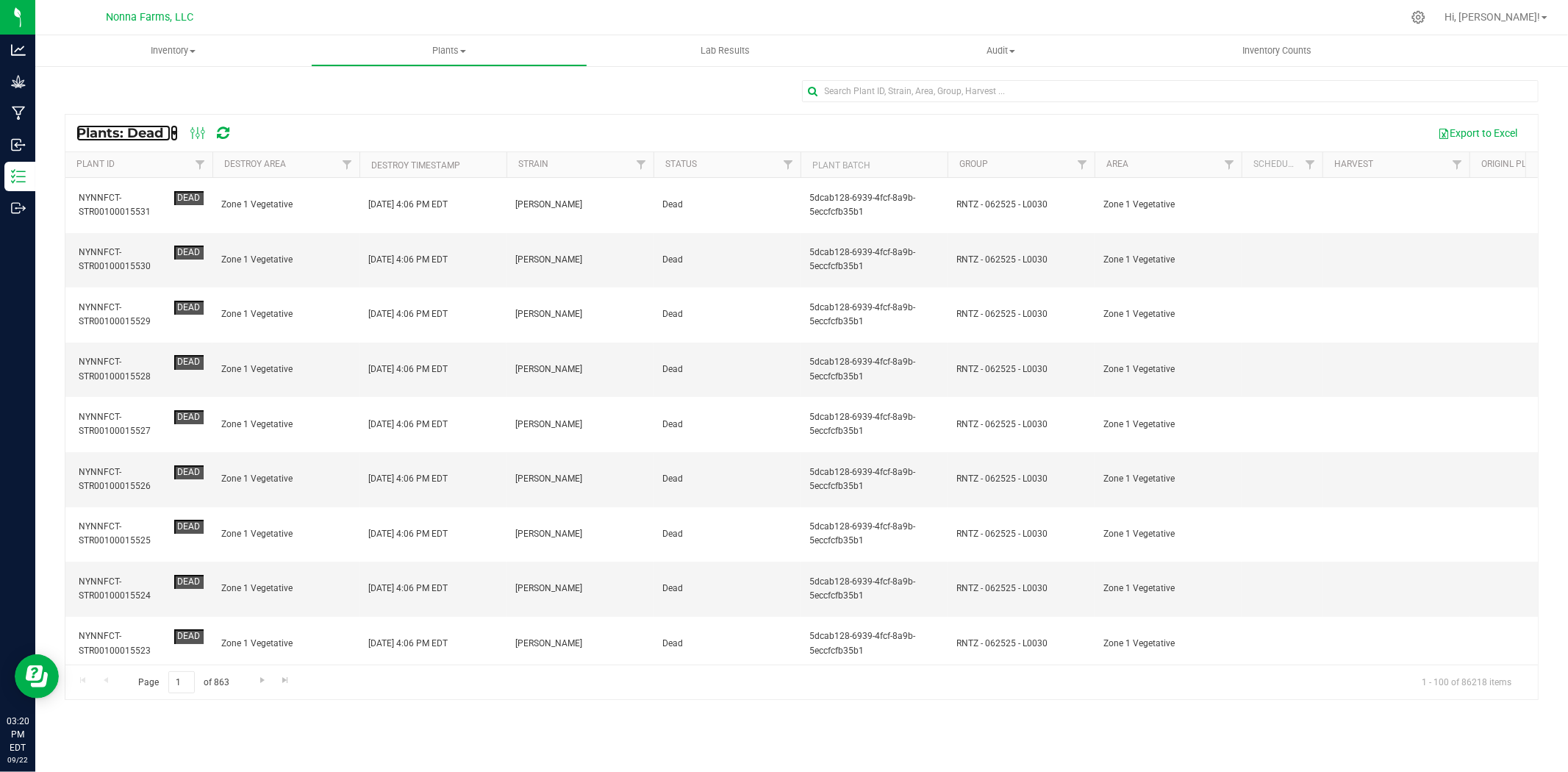
click at [173, 133] on icon at bounding box center [174, 133] width 7 height 13
click at [129, 172] on span "Plants: Active" at bounding box center [120, 172] width 67 height 13
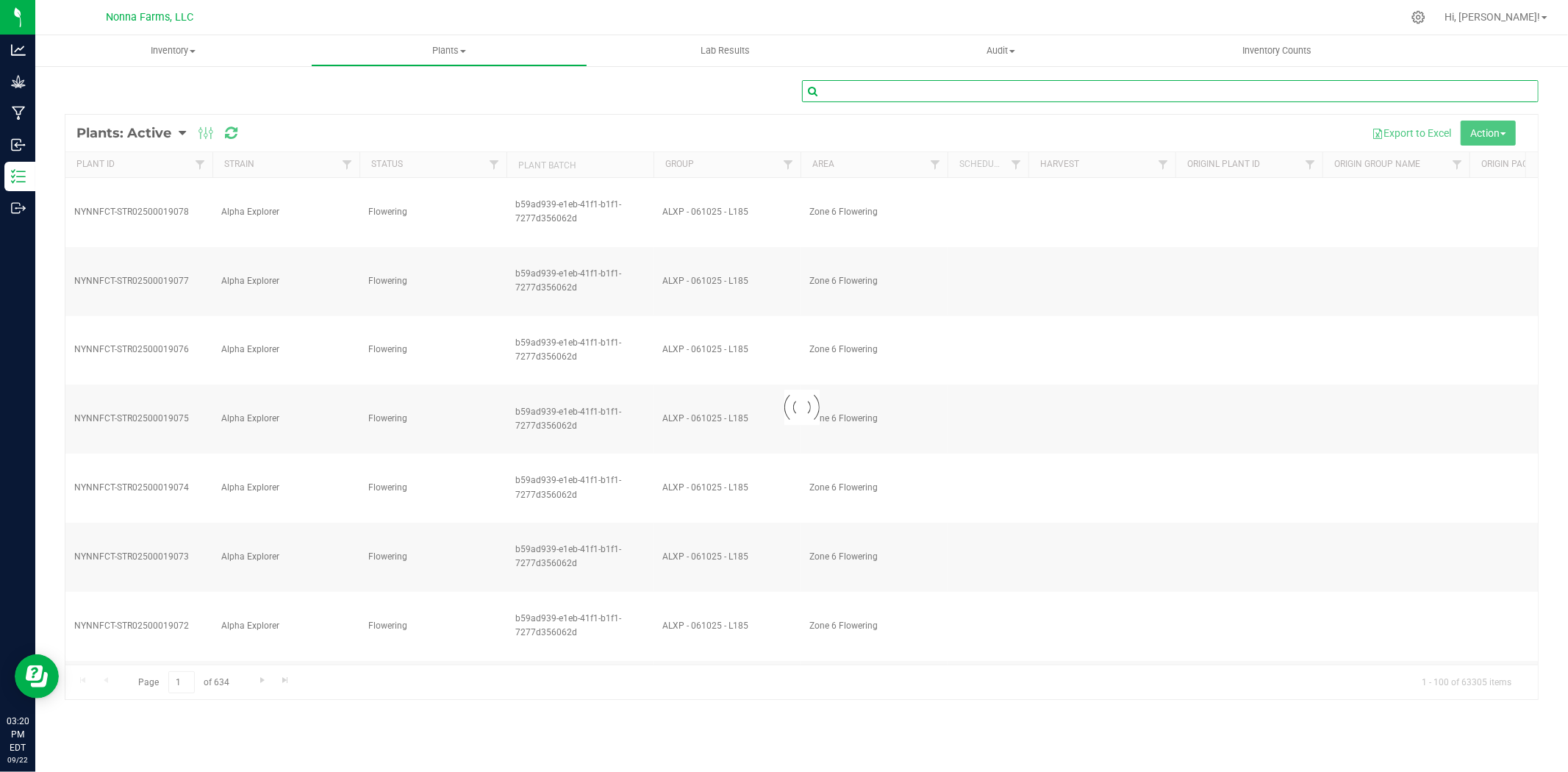
click at [954, 88] on input "text" at bounding box center [1171, 92] width 737 height 22
paste input "NYNNFCT-STR00200022280"
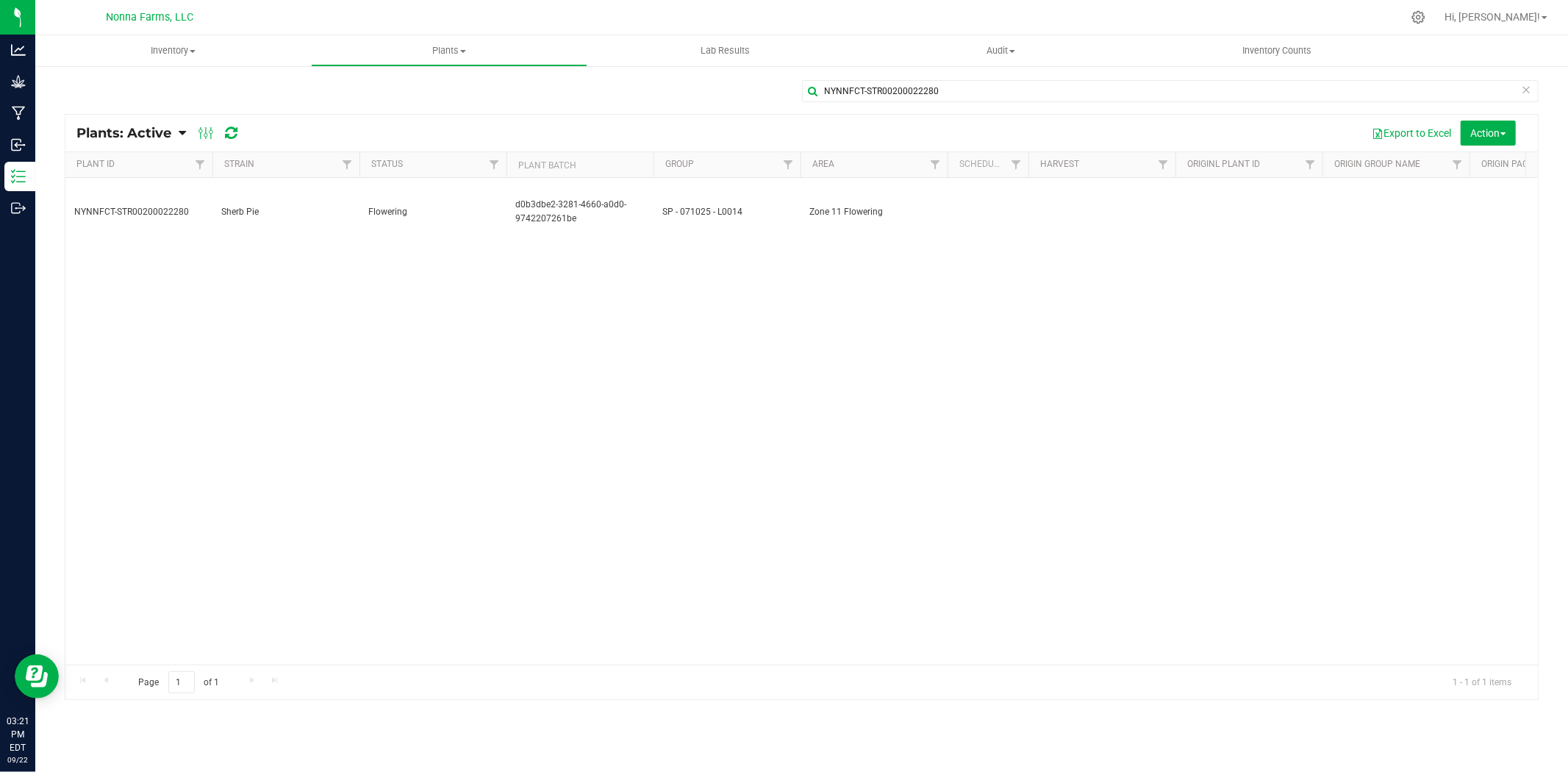
click at [884, 78] on div "NYNNFCT-STR00200022280 Plants: Active Plants: Active Plants: Harvested Plants: …" at bounding box center [802, 390] width 1533 height 650
click at [887, 93] on input "NYNNFCT-STR00200022280" at bounding box center [1171, 92] width 737 height 22
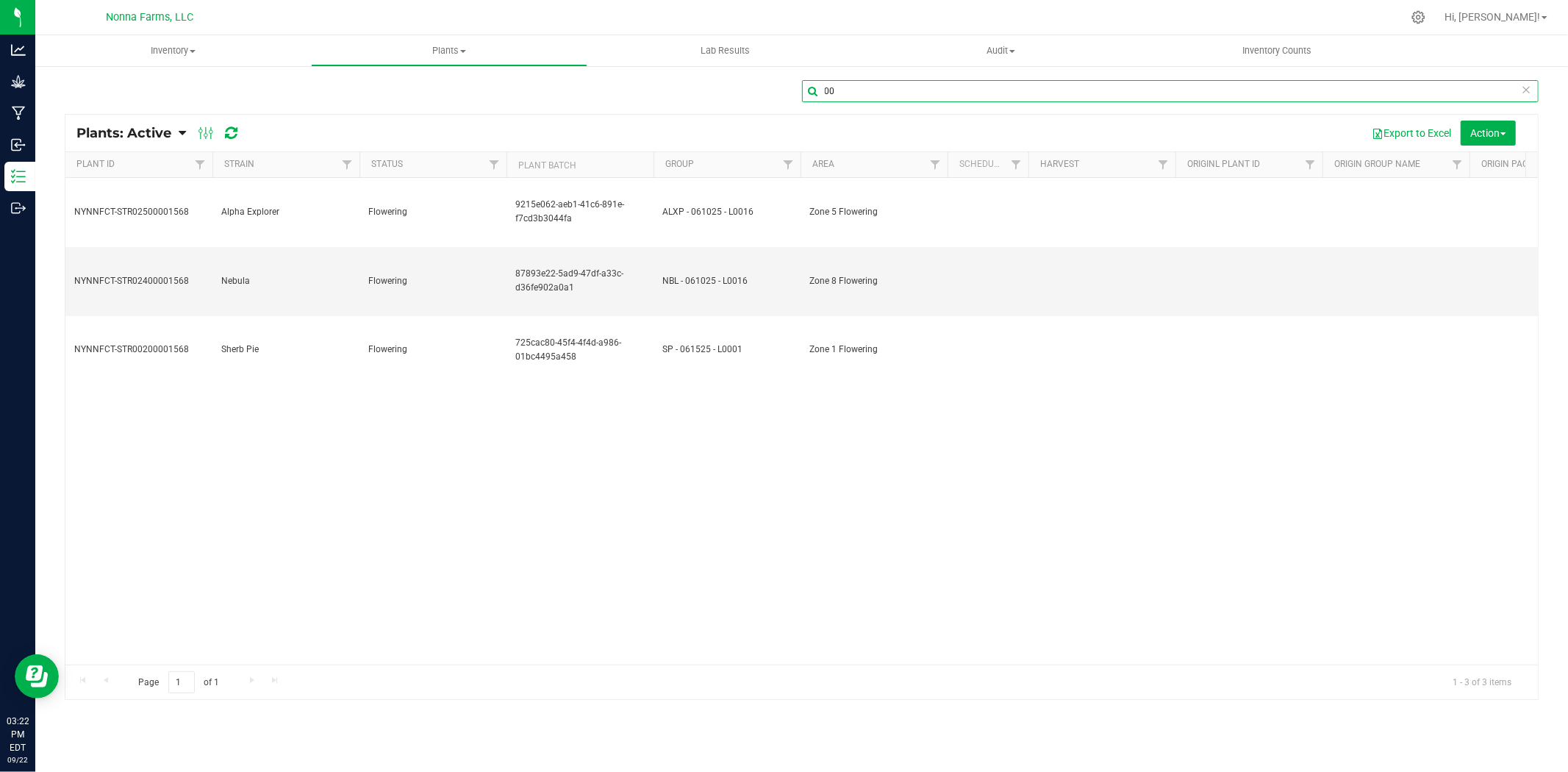
type input "0"
type input "013358"
click at [300, 248] on td "Nebula" at bounding box center [286, 281] width 147 height 69
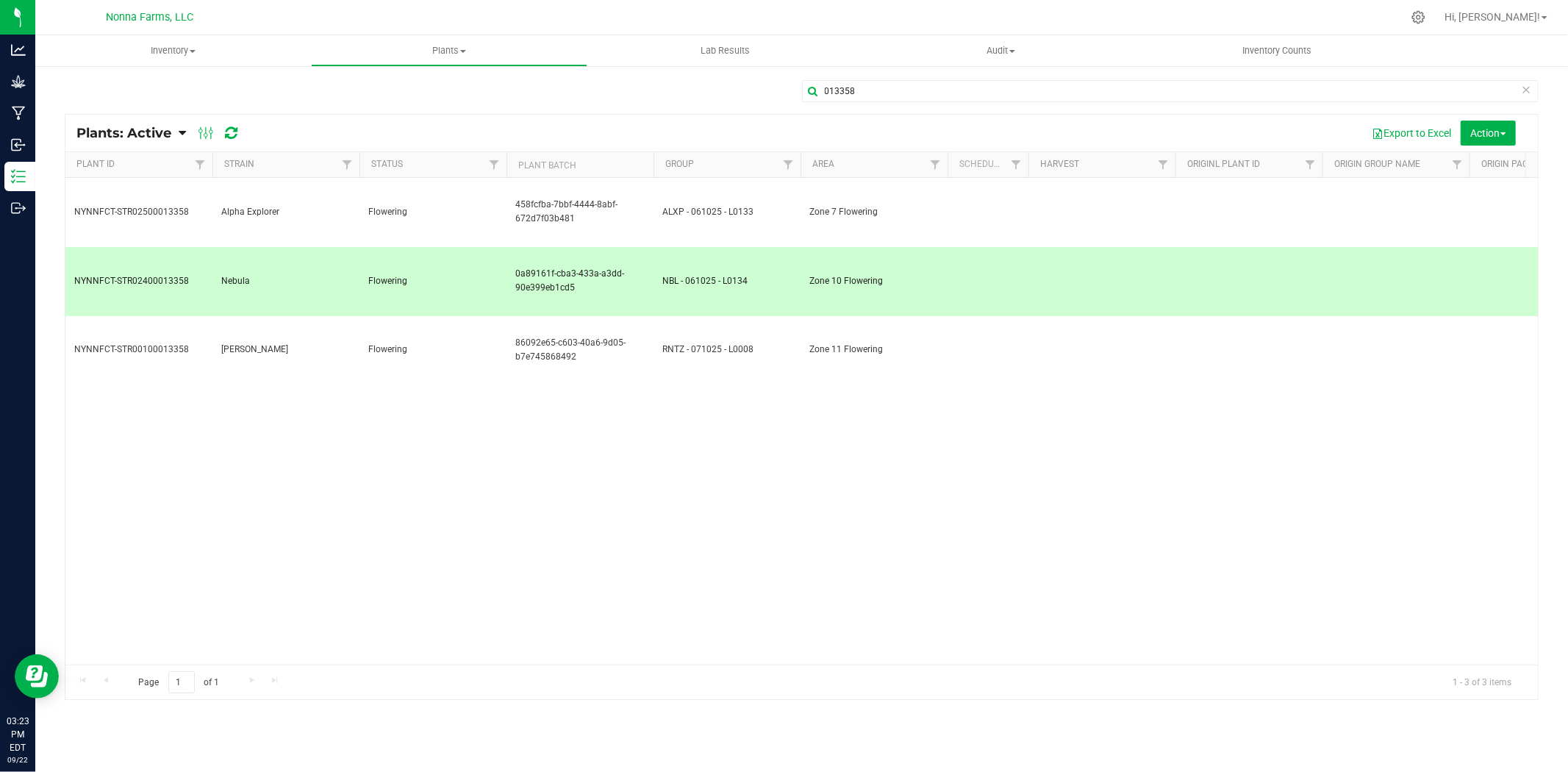
click at [300, 248] on td "Nebula" at bounding box center [286, 281] width 147 height 69
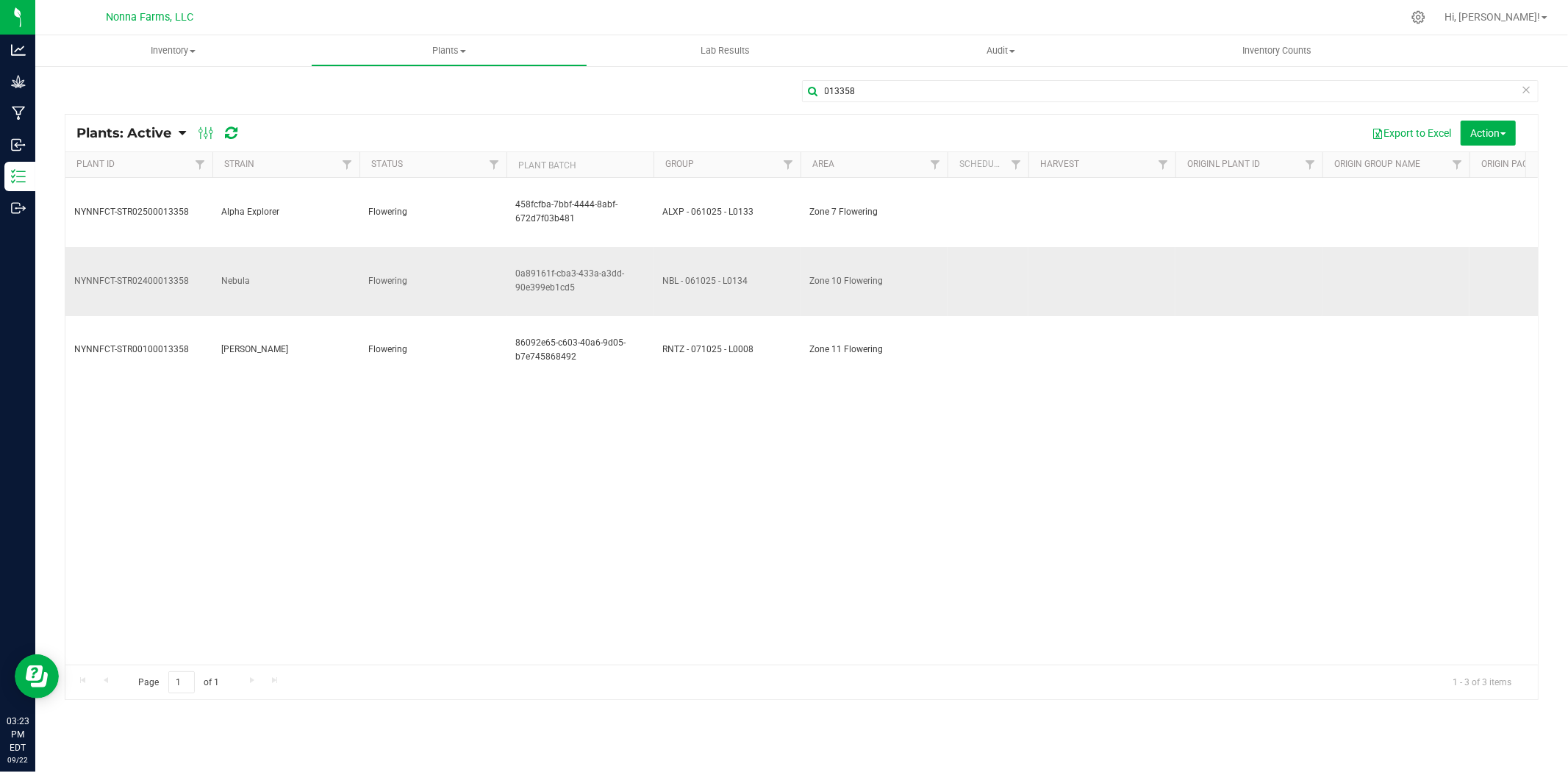
click at [613, 267] on span "0a89161f-cba3-433a-a3dd-90e399eb1cd5" at bounding box center [580, 281] width 129 height 28
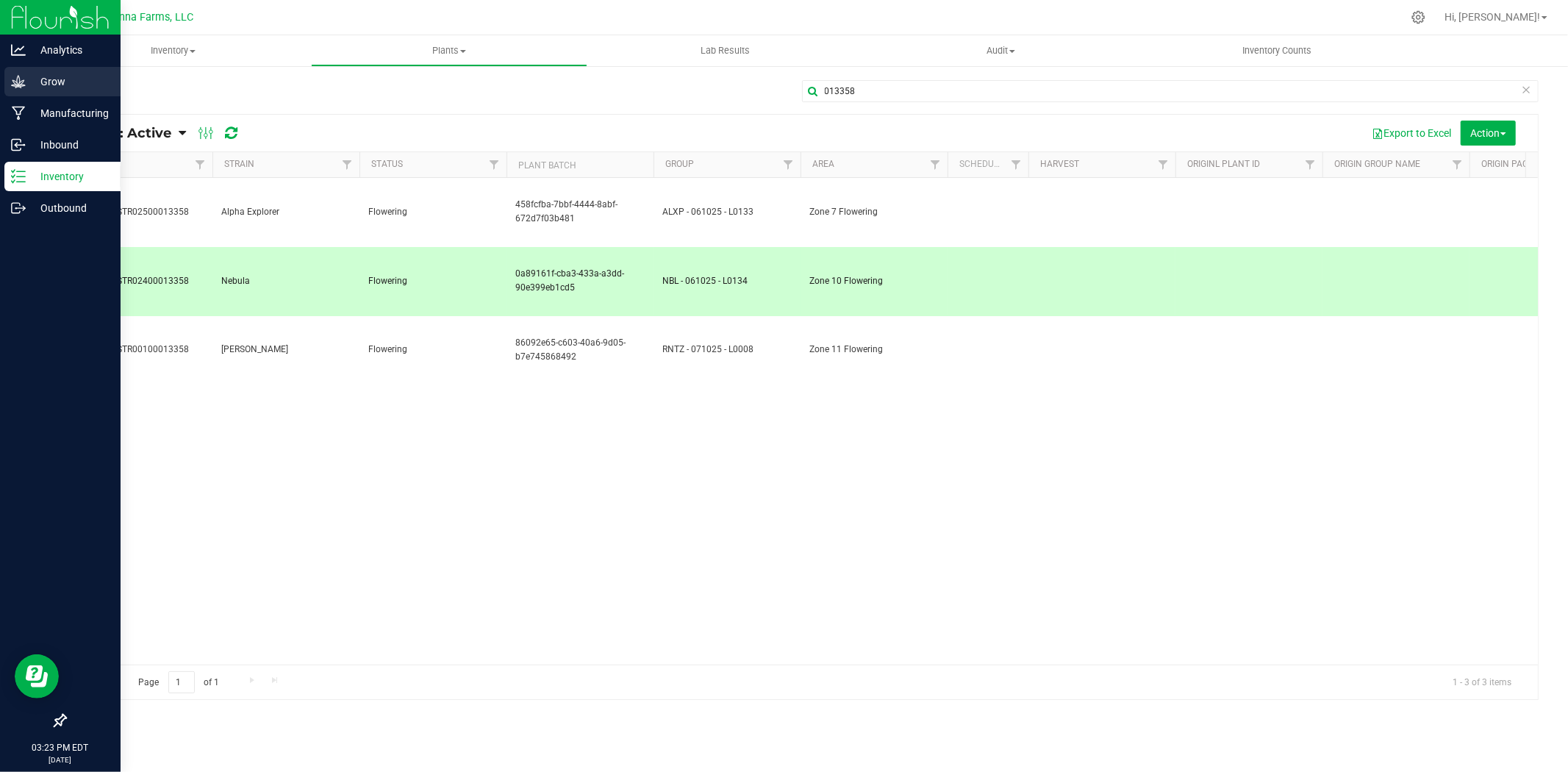
click at [38, 86] on p "Grow" at bounding box center [69, 82] width 88 height 18
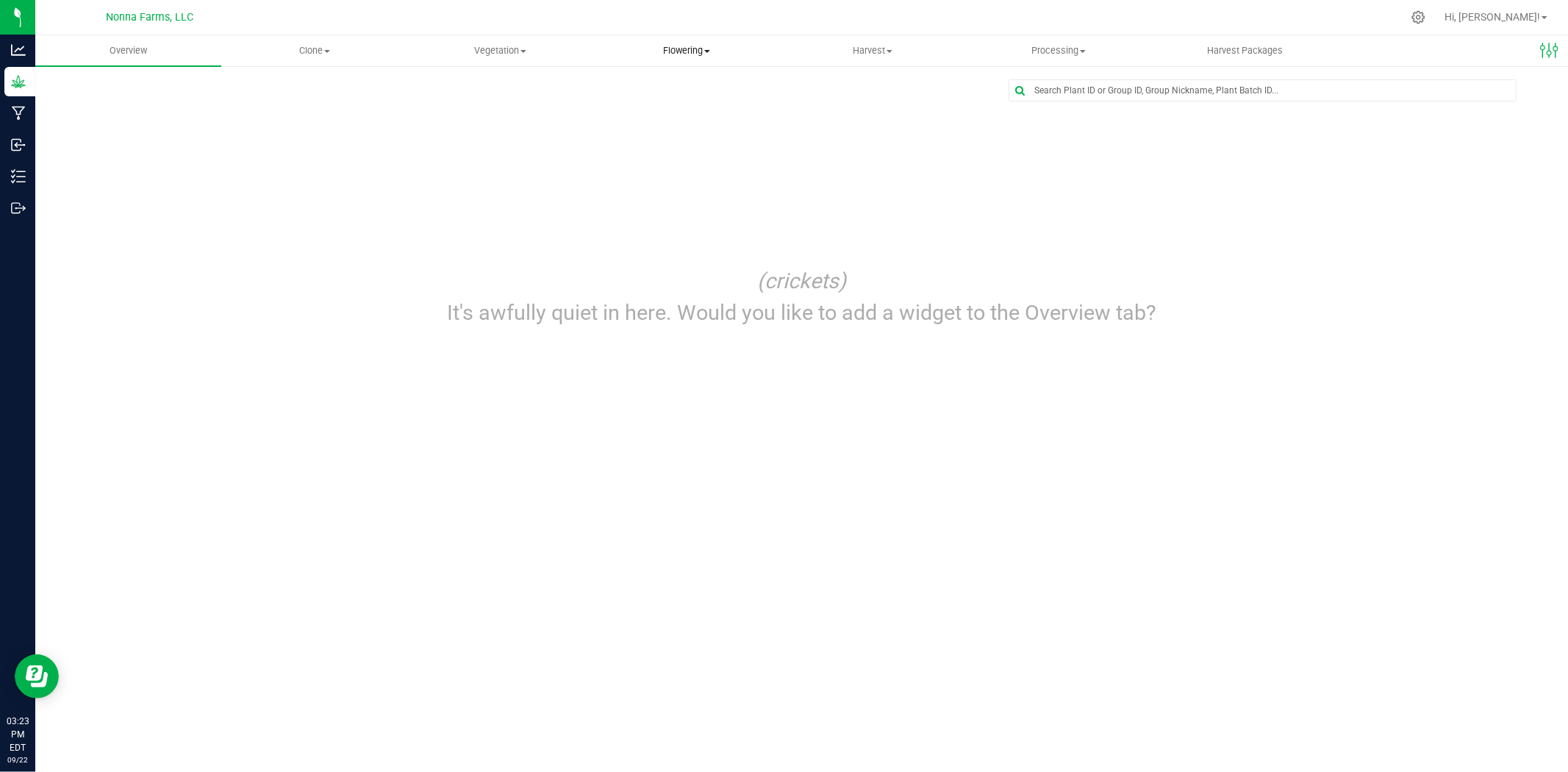
click at [711, 50] on span at bounding box center [708, 52] width 6 height 3
click at [666, 103] on span "Flowering groups" at bounding box center [654, 106] width 122 height 13
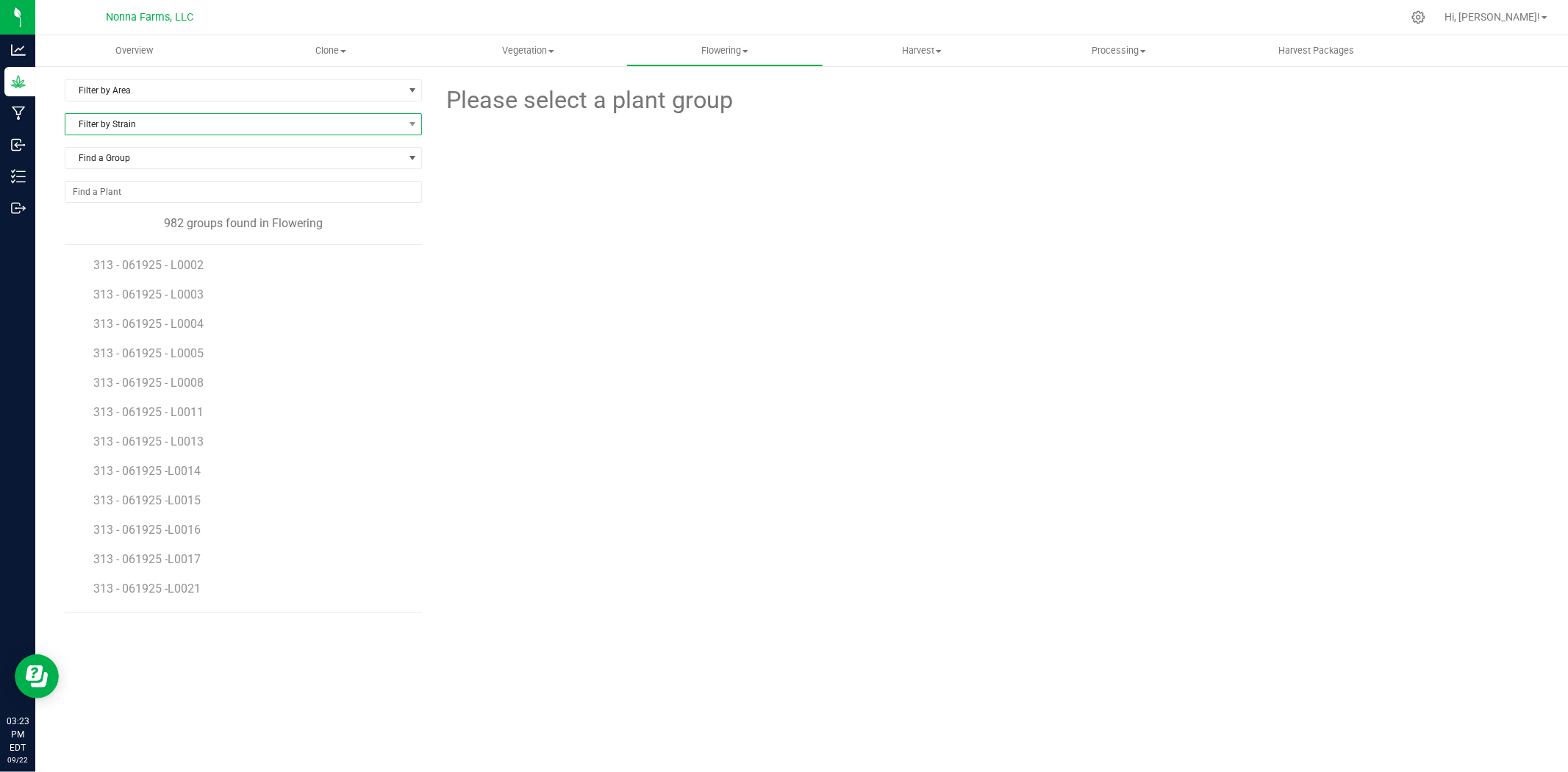
click at [142, 122] on span "Filter by Strain" at bounding box center [234, 124] width 338 height 21
click at [99, 226] on li "Nebula" at bounding box center [244, 229] width 356 height 21
click at [137, 150] on span "Find a Group" at bounding box center [234, 158] width 338 height 21
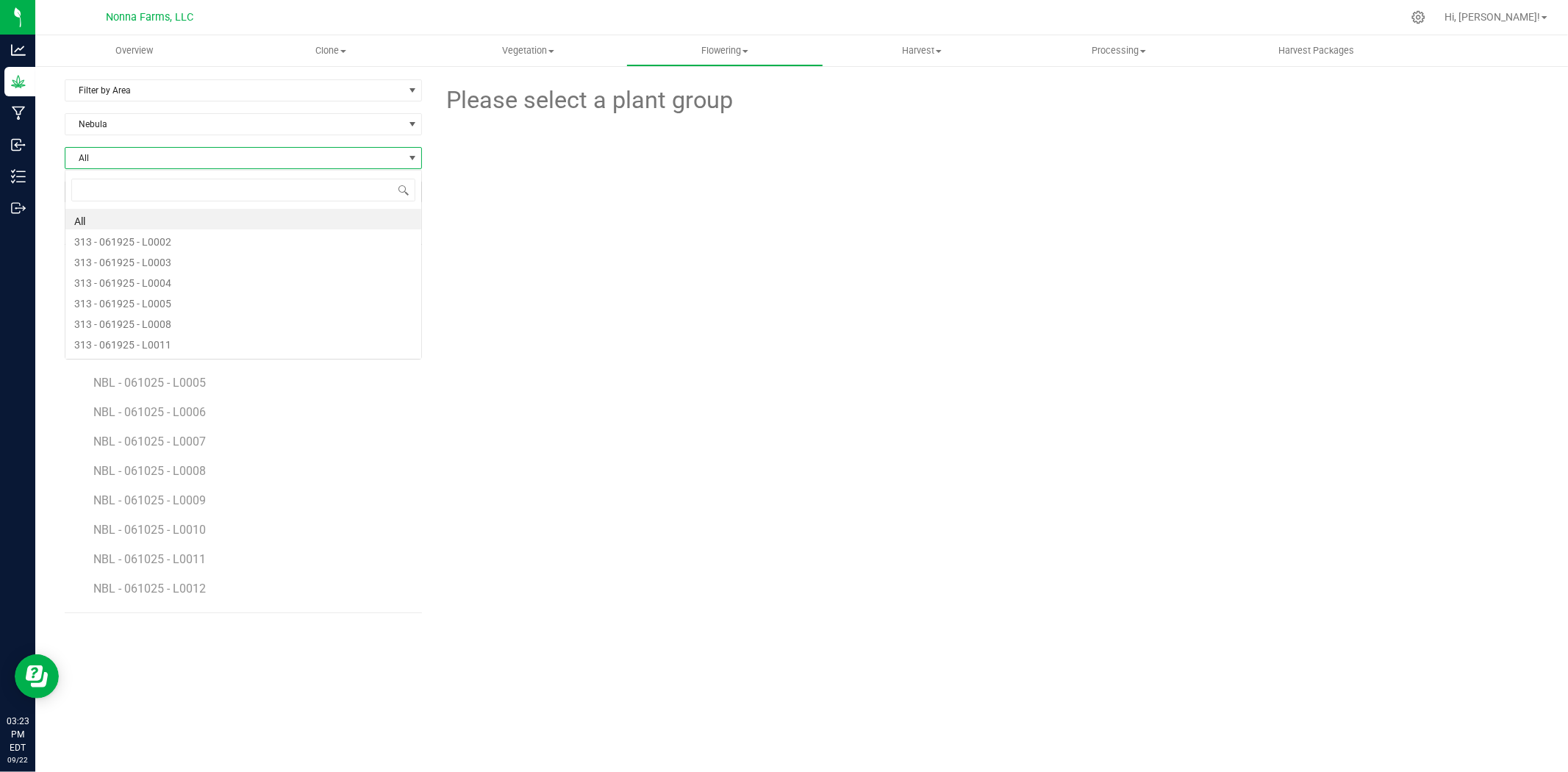
scroll to position [22, 357]
click at [123, 147] on span "All" at bounding box center [244, 158] width 357 height 22
click at [189, 355] on span "NBL - 061025 - L0134" at bounding box center [151, 360] width 115 height 14
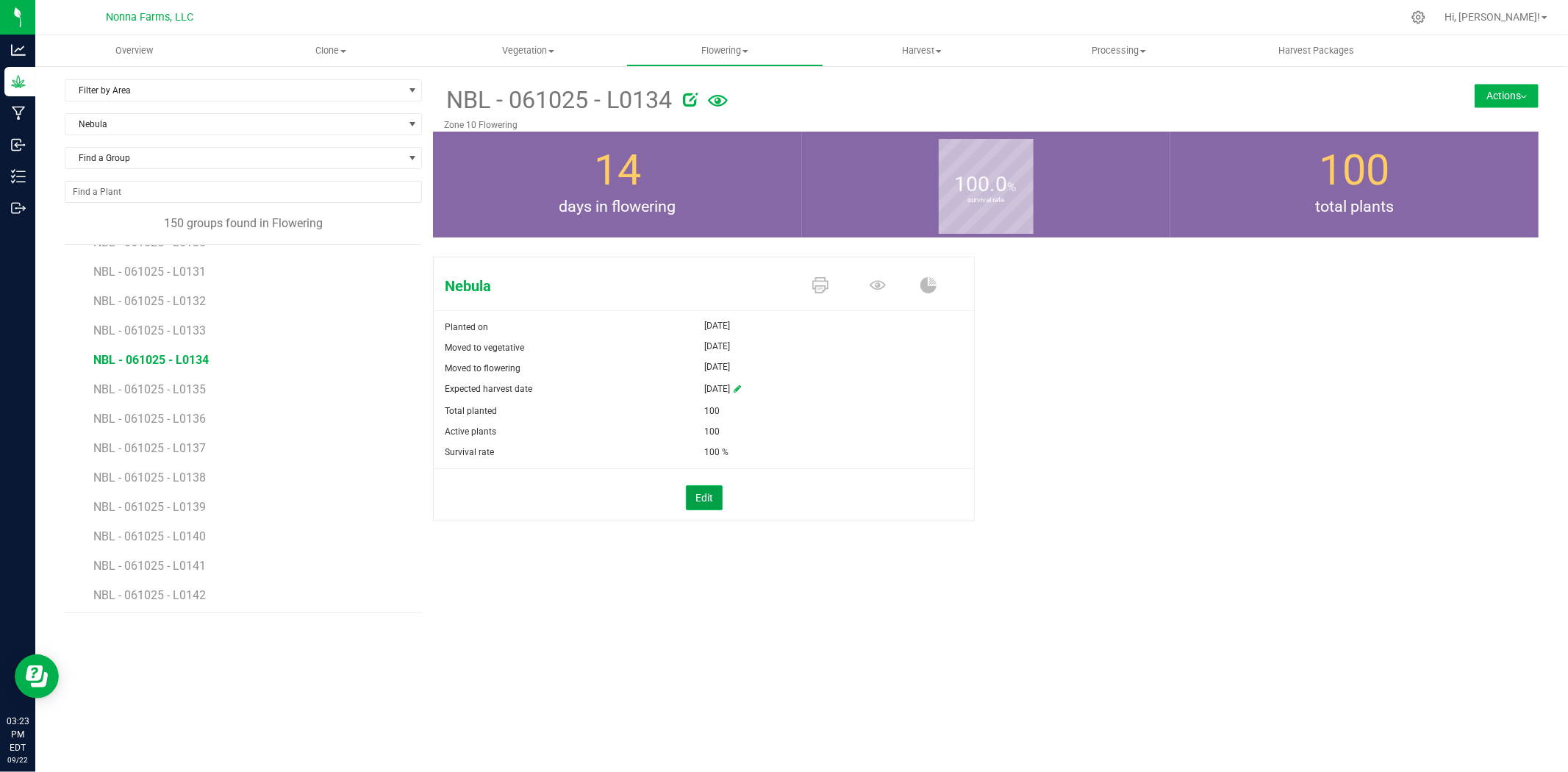
click at [702, 494] on button "Edit" at bounding box center [705, 498] width 37 height 25
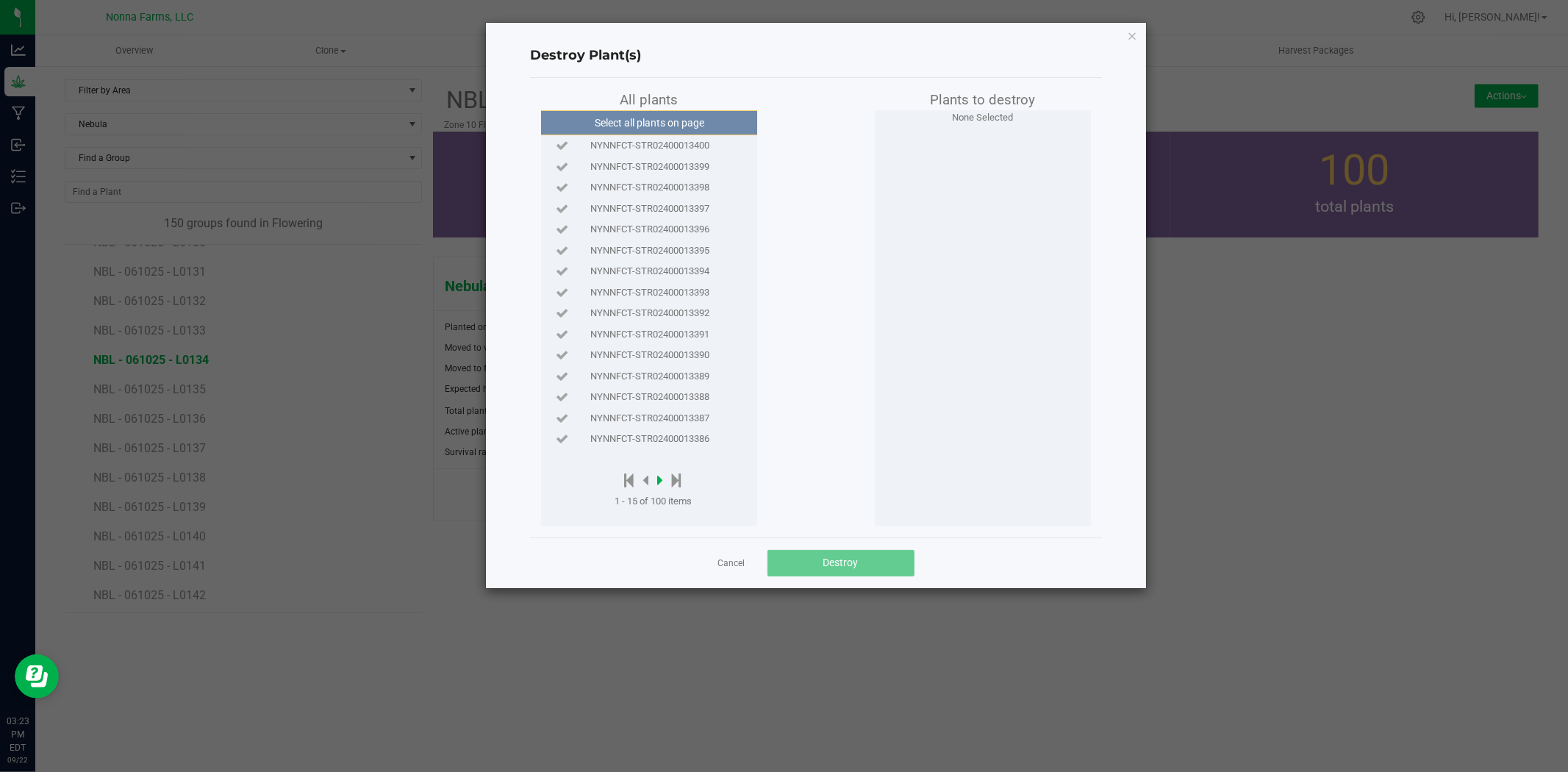
click at [660, 478] on icon at bounding box center [660, 480] width 6 height 16
click at [660, 478] on icon at bounding box center [663, 480] width 6 height 16
click at [684, 398] on span "NYNNFCT-STR02400013358" at bounding box center [649, 397] width 119 height 15
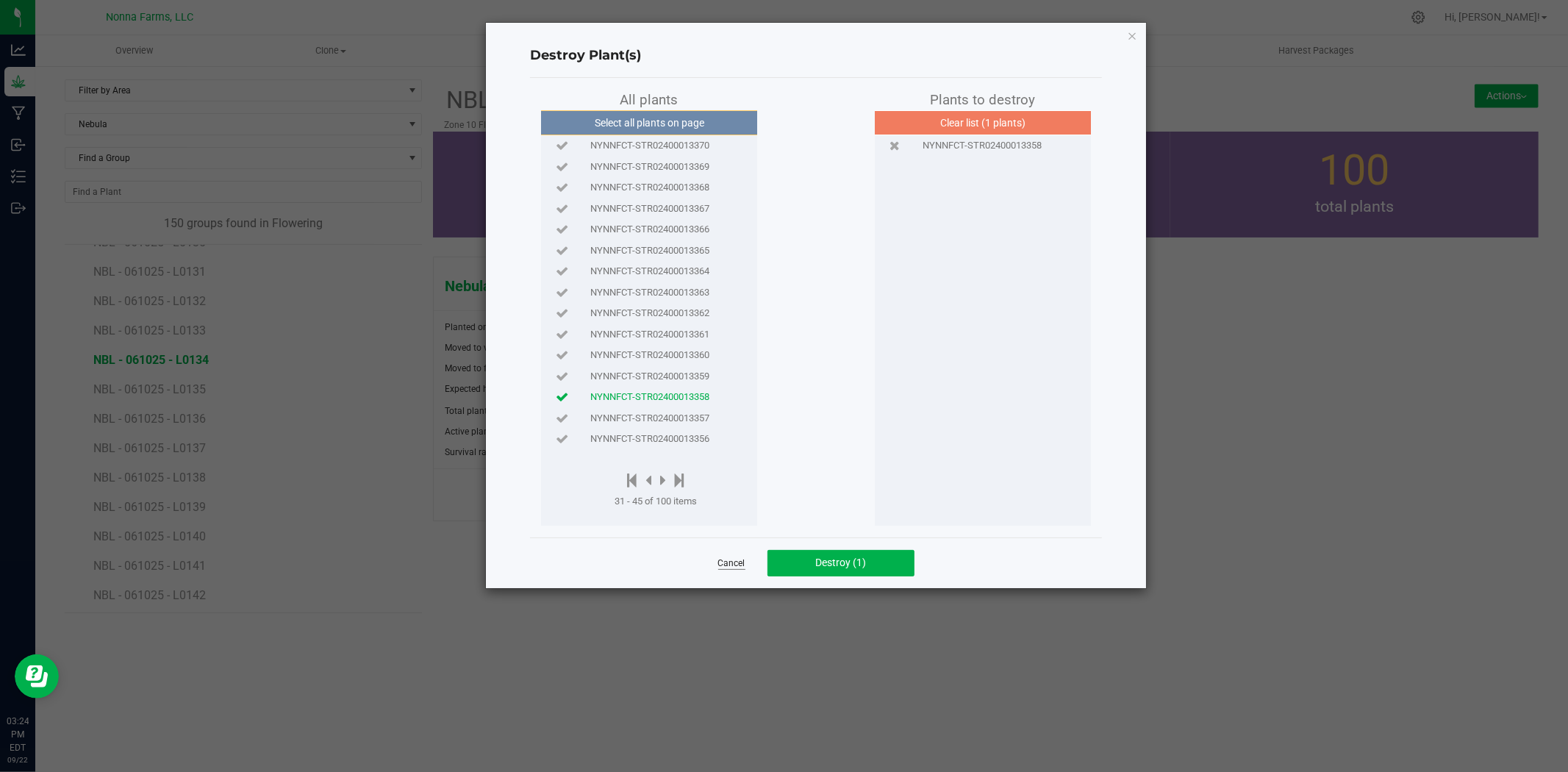
click at [722, 566] on link "Cancel" at bounding box center [732, 564] width 27 height 13
